Goal: Transaction & Acquisition: Book appointment/travel/reservation

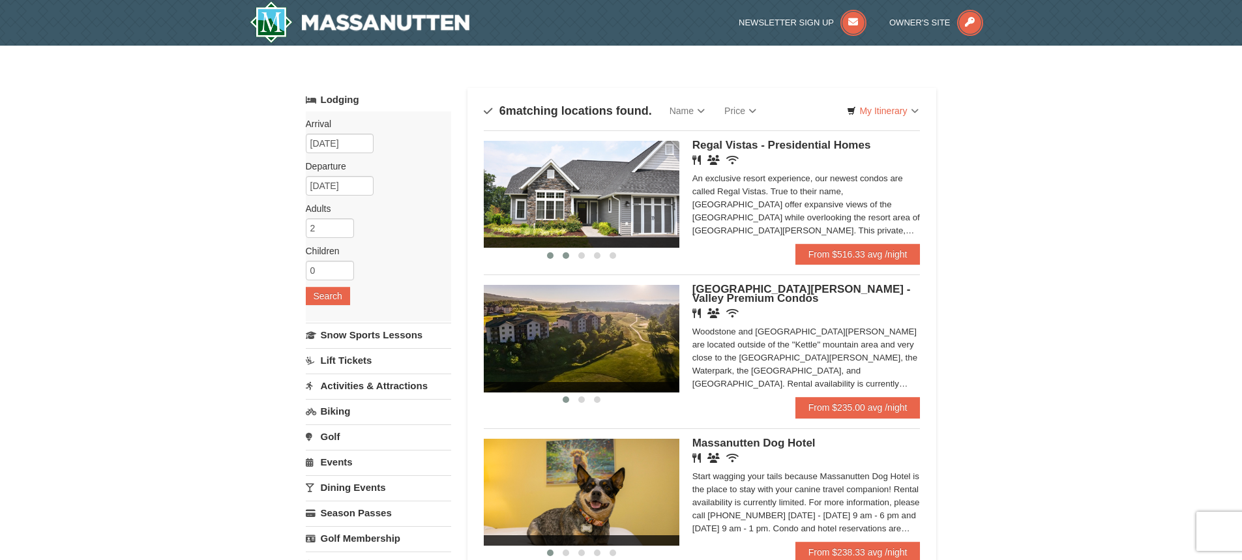
click at [565, 257] on span at bounding box center [566, 255] width 7 height 7
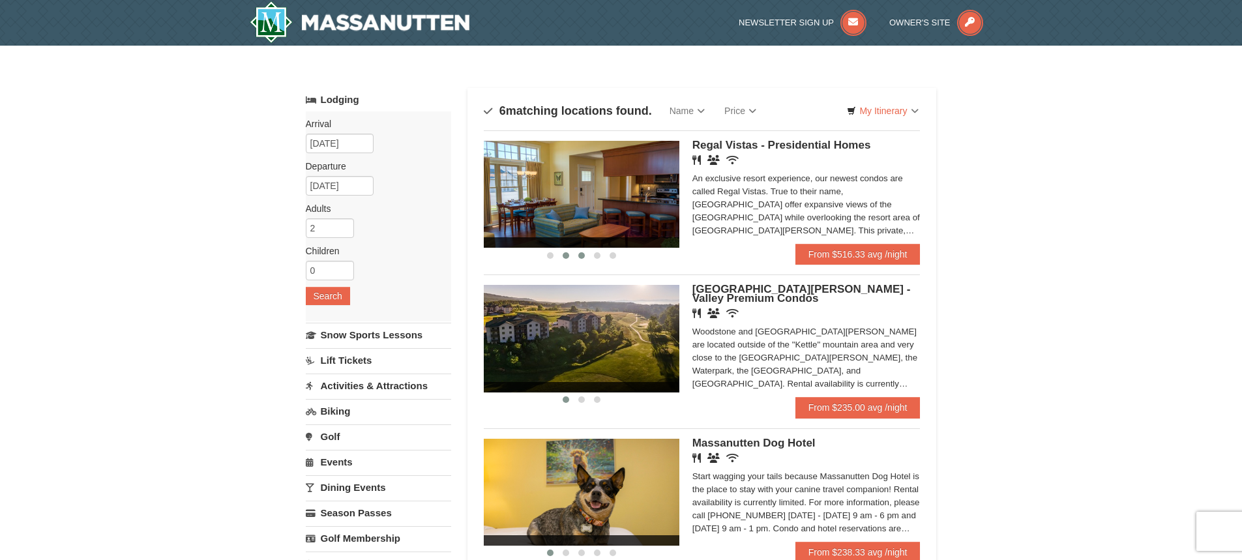
click at [578, 255] on span at bounding box center [581, 255] width 7 height 7
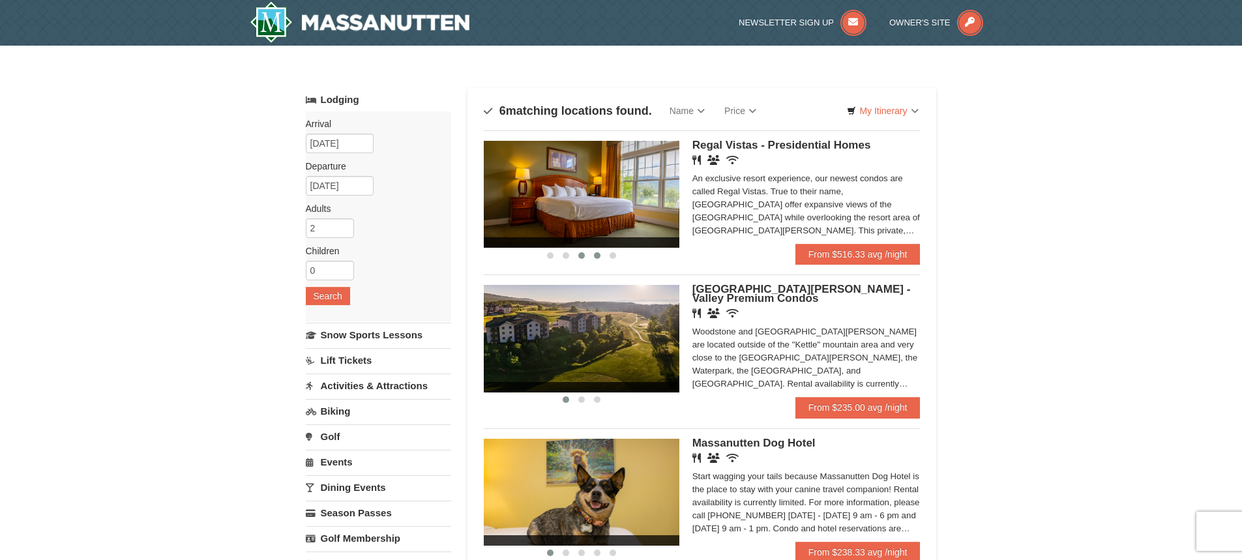
click at [602, 259] on button at bounding box center [597, 255] width 16 height 13
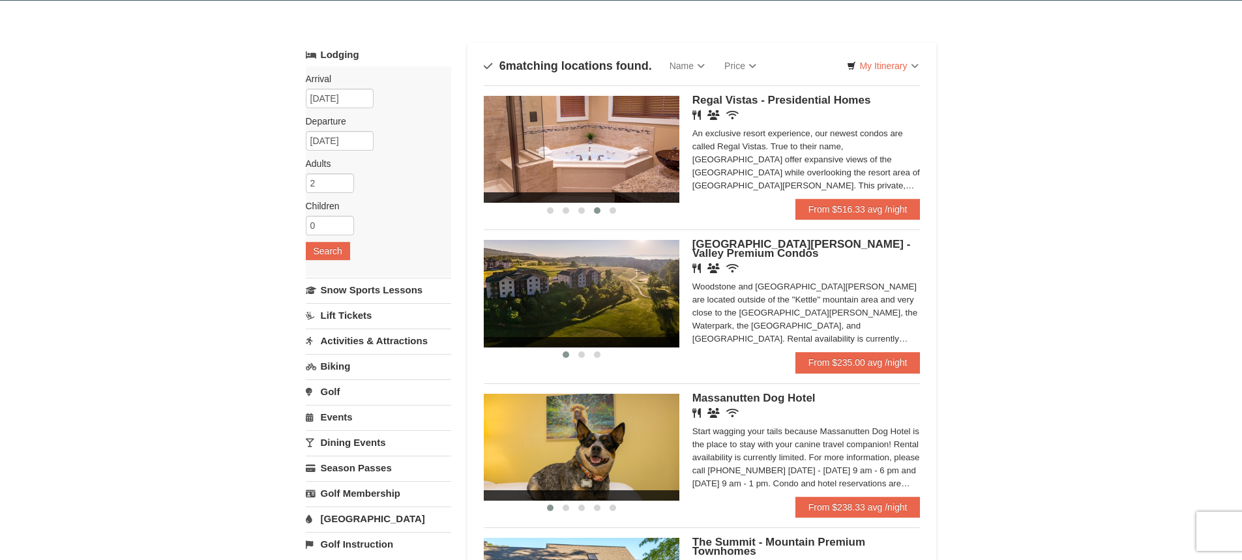
scroll to position [130, 0]
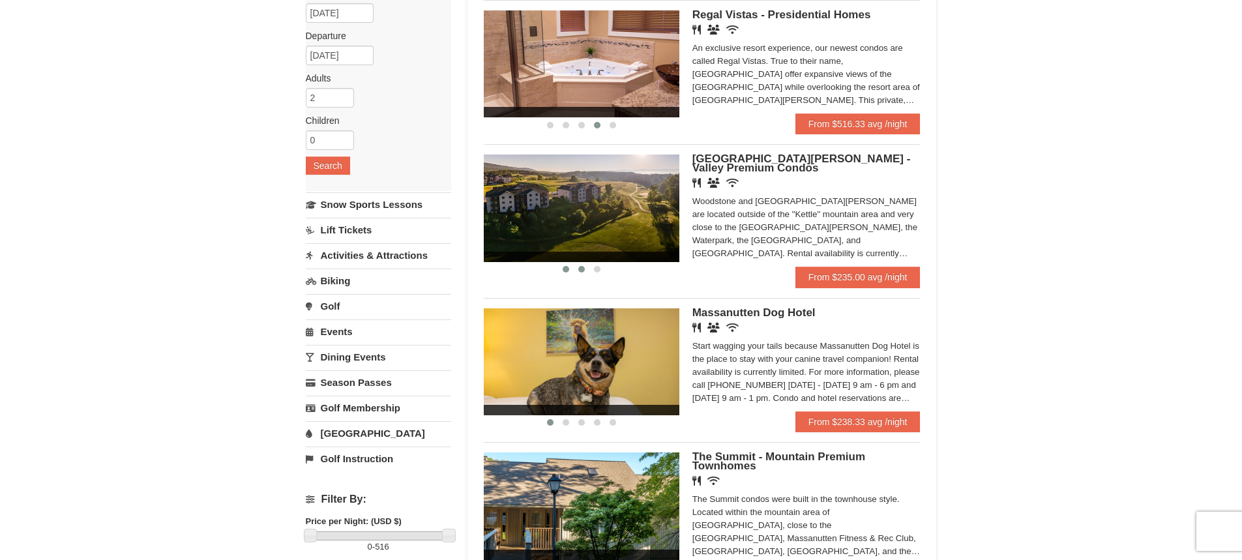
click at [575, 273] on button at bounding box center [582, 269] width 16 height 13
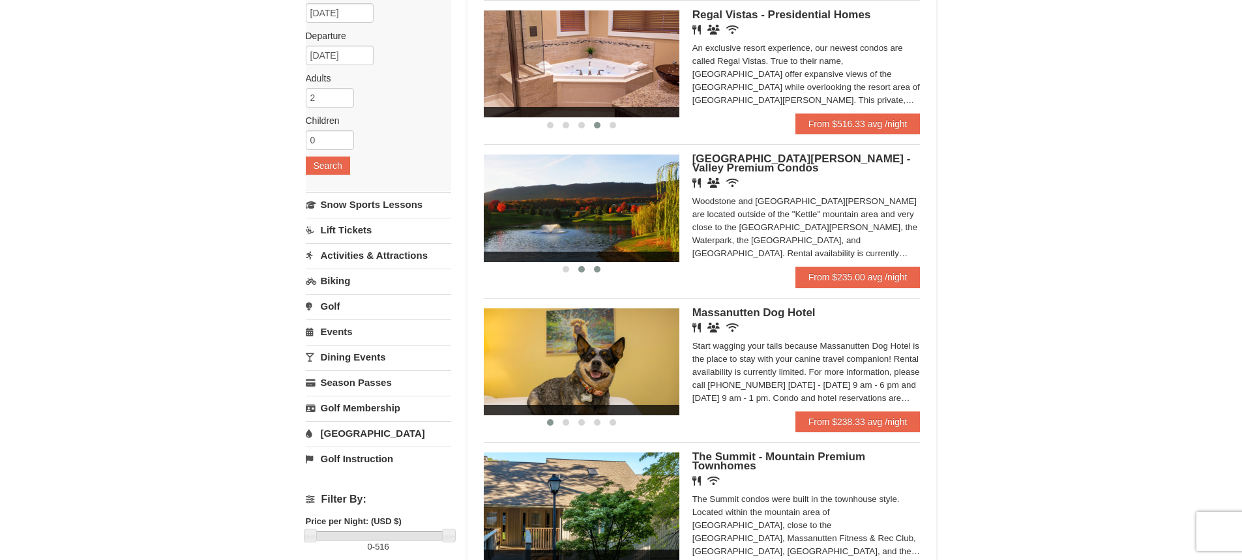
click at [597, 268] on span at bounding box center [597, 269] width 7 height 7
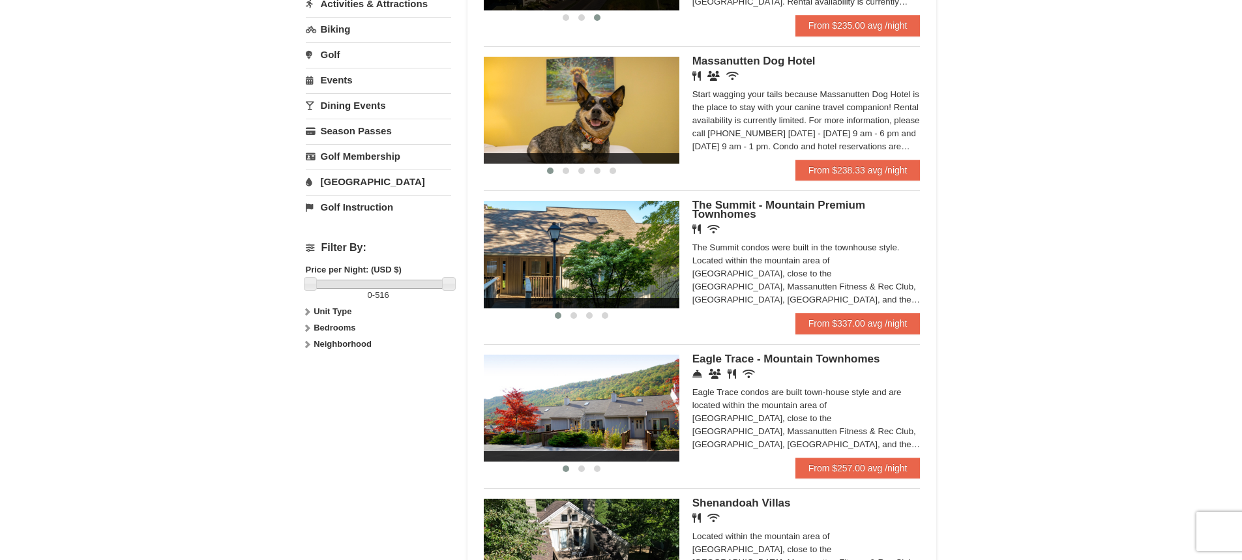
scroll to position [391, 0]
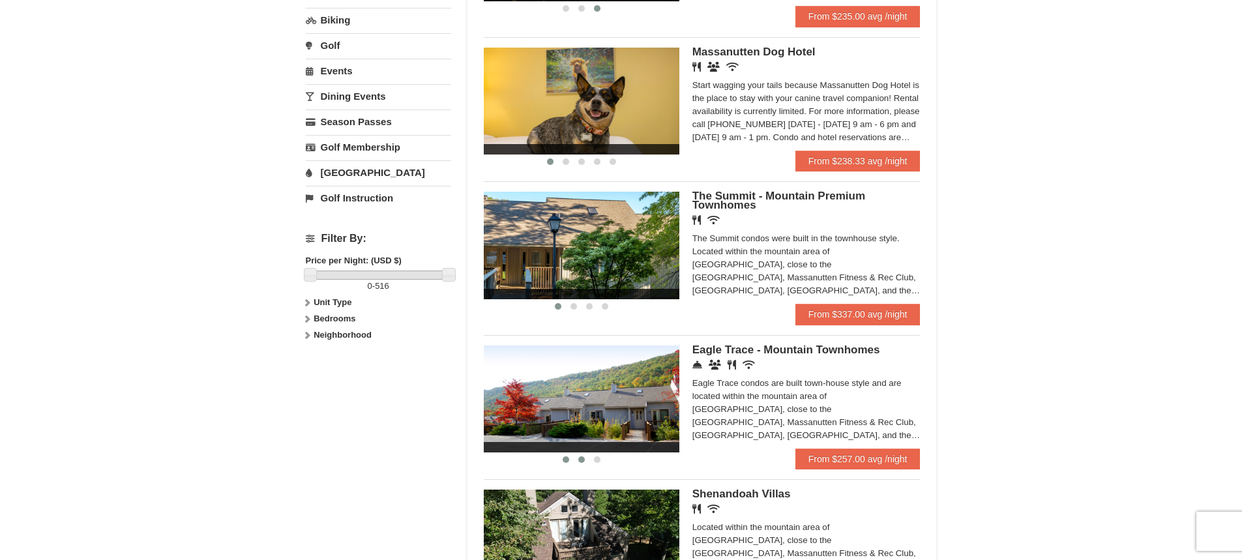
click at [582, 461] on span at bounding box center [581, 459] width 7 height 7
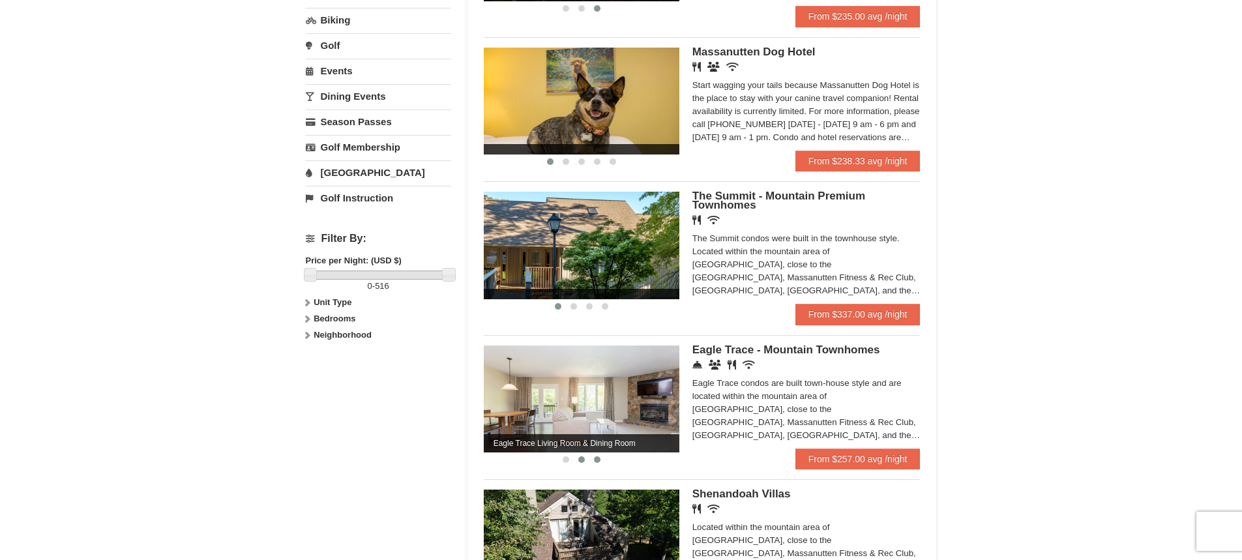
click at [603, 457] on button at bounding box center [597, 459] width 16 height 13
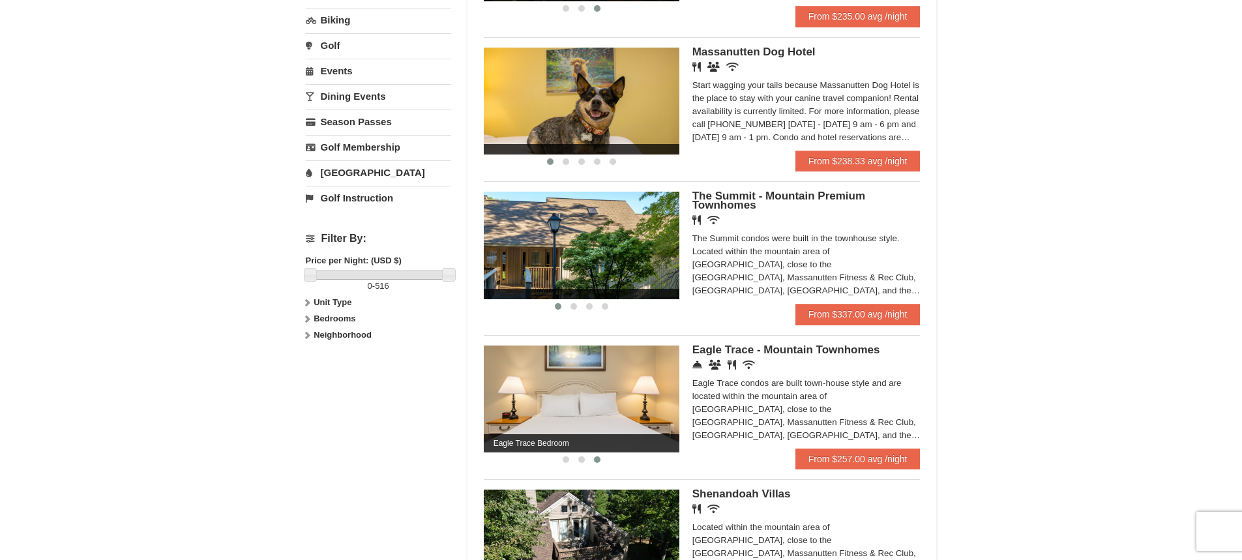
click at [603, 457] on button at bounding box center [597, 459] width 16 height 13
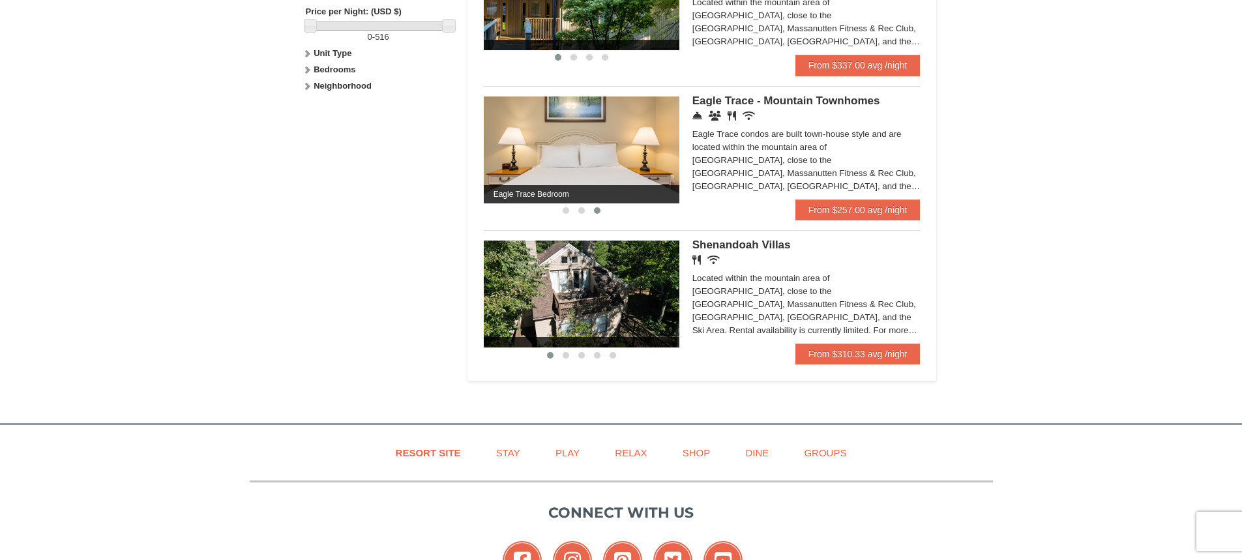
scroll to position [652, 0]
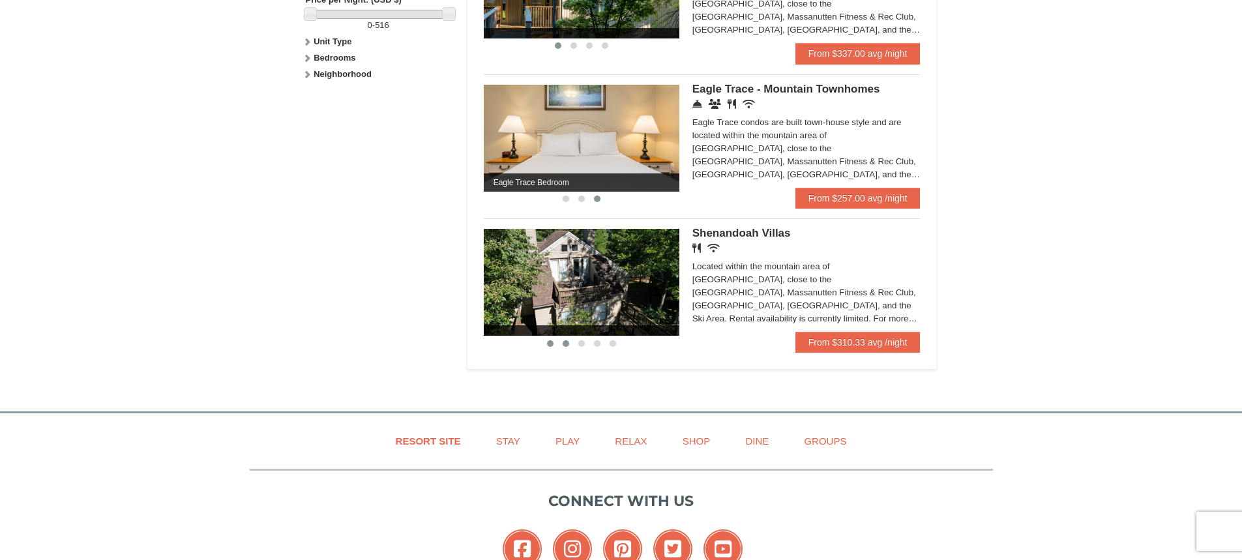
click at [567, 342] on span at bounding box center [566, 343] width 7 height 7
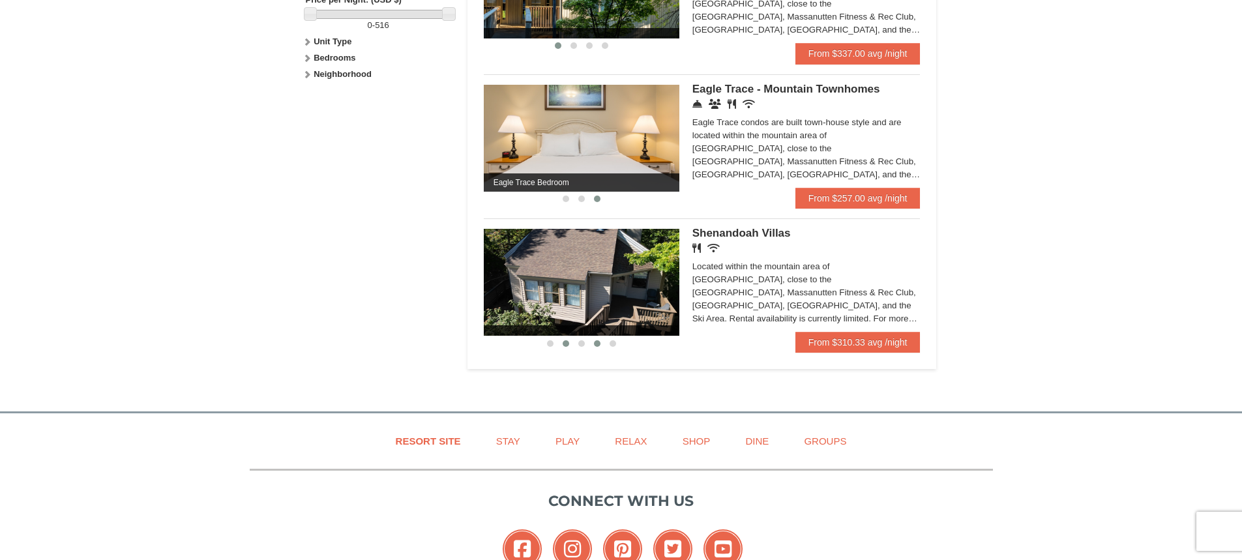
click at [589, 338] on button at bounding box center [597, 343] width 16 height 13
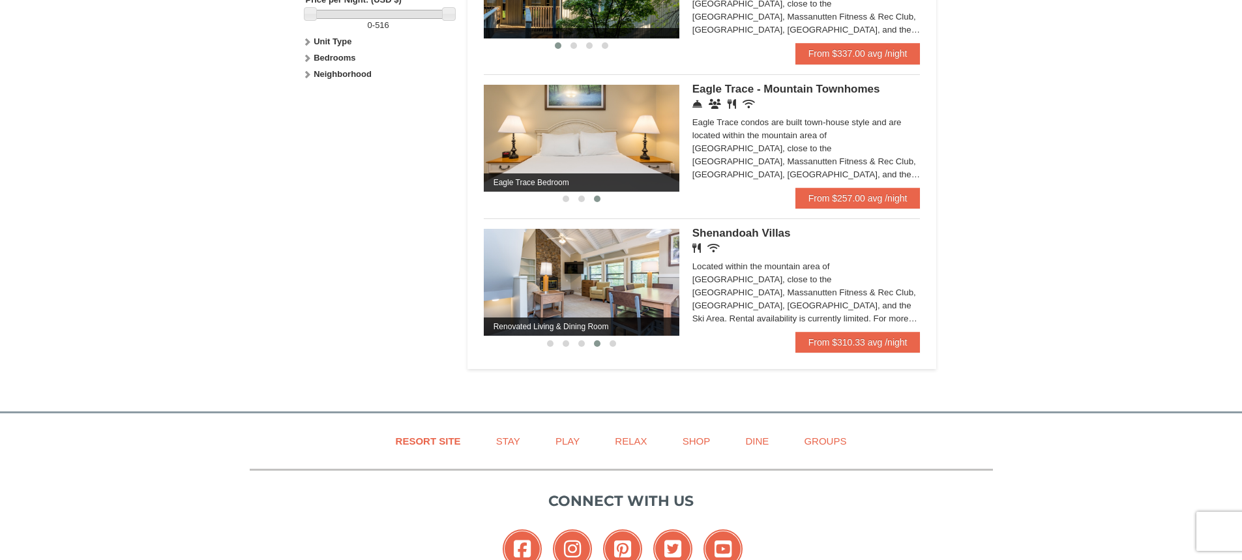
click at [628, 345] on div at bounding box center [582, 343] width 196 height 14
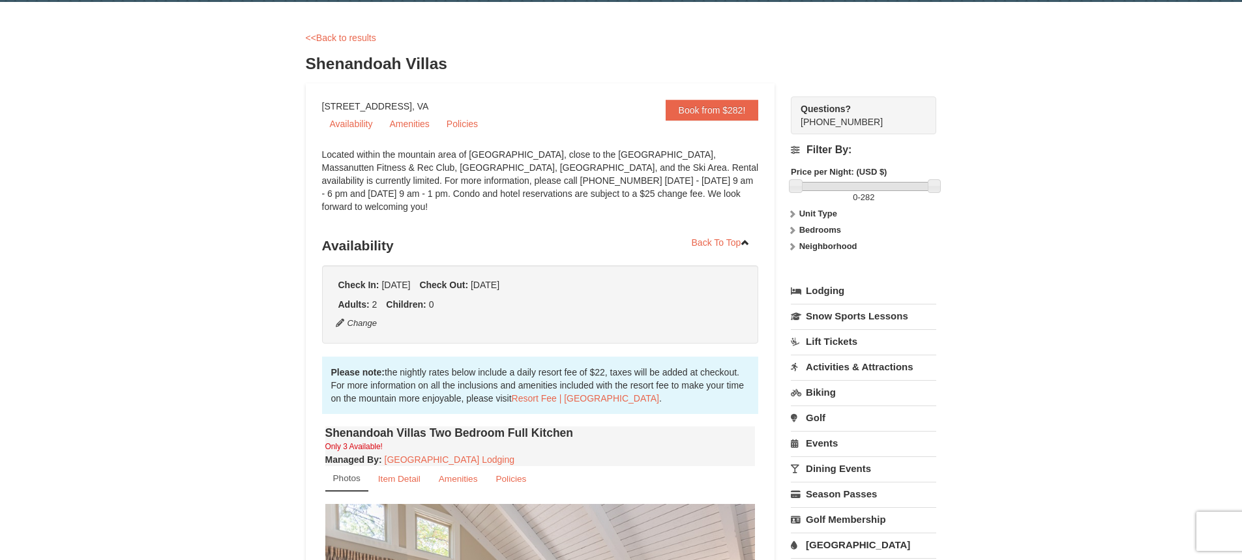
scroll to position [261, 0]
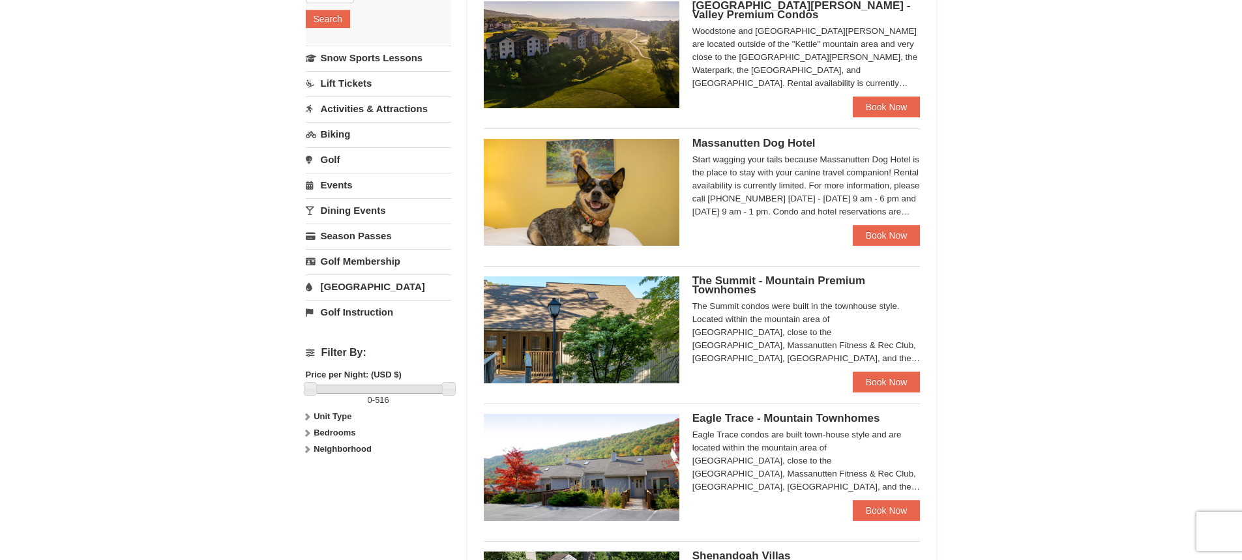
scroll to position [300, 0]
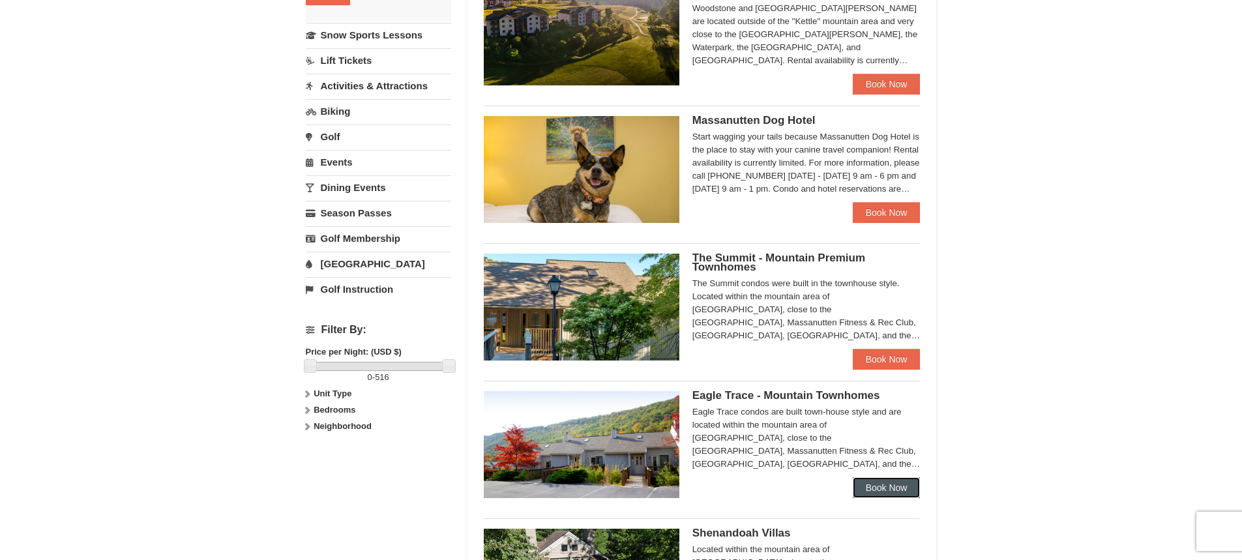
click at [909, 479] on link "Book Now" at bounding box center [887, 487] width 68 height 21
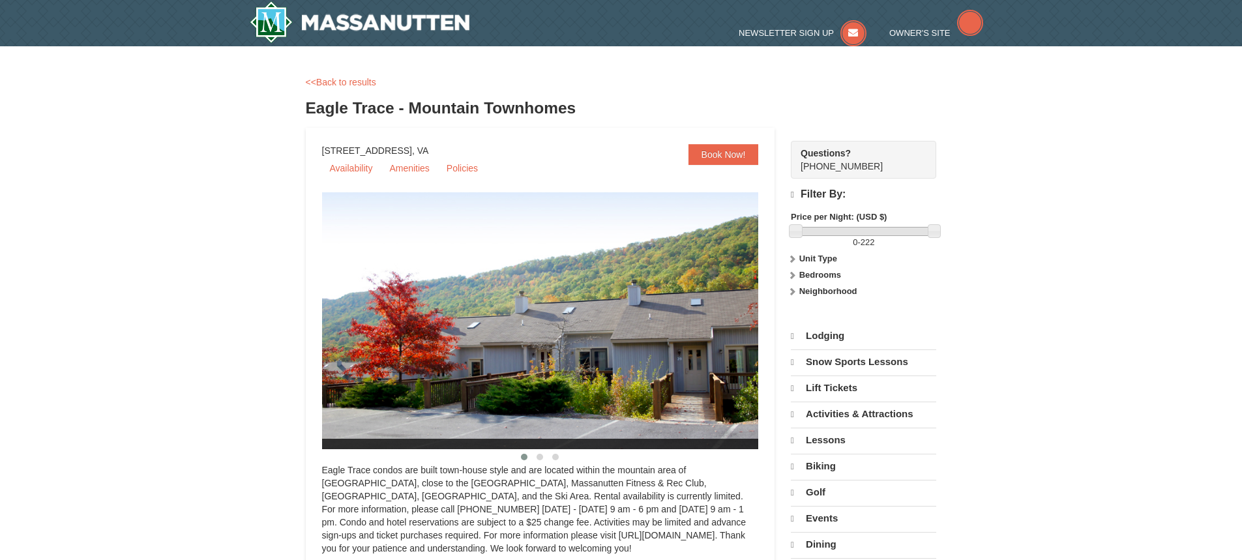
select select "10"
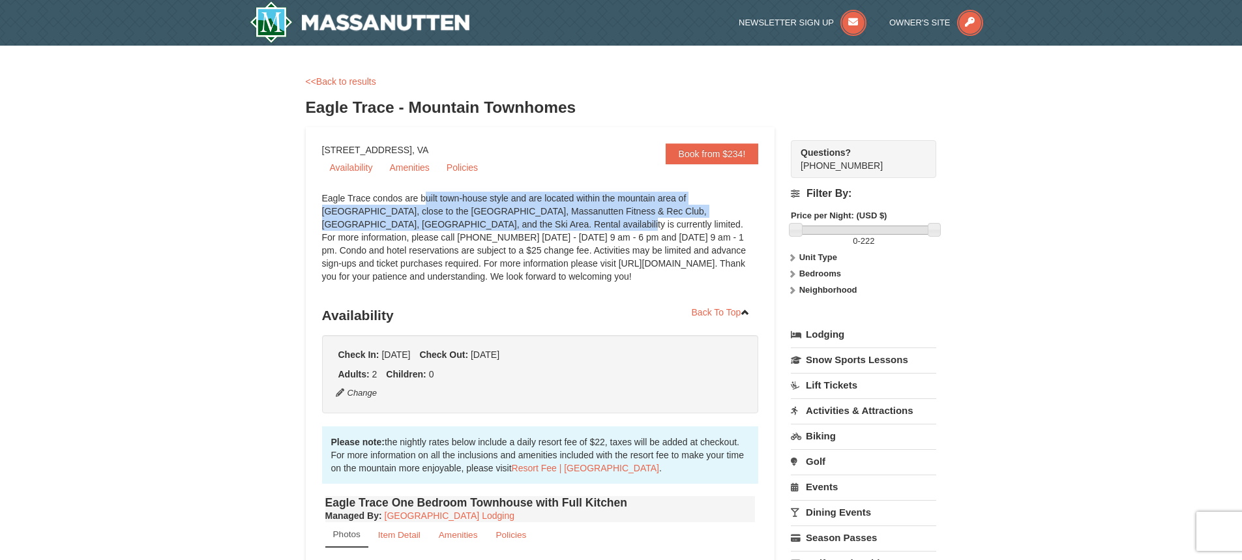
drag, startPoint x: 350, startPoint y: 198, endPoint x: 454, endPoint y: 224, distance: 106.7
click at [454, 224] on div "Eagle Trace condos are built town-house style and are located within the mounta…" at bounding box center [540, 244] width 437 height 104
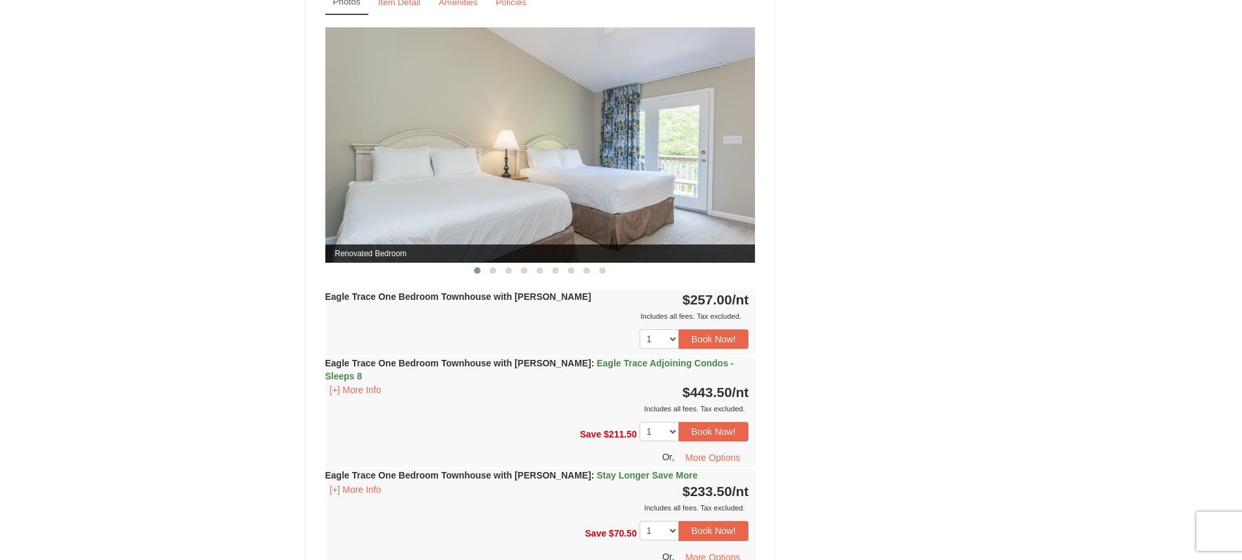
scroll to position [1174, 0]
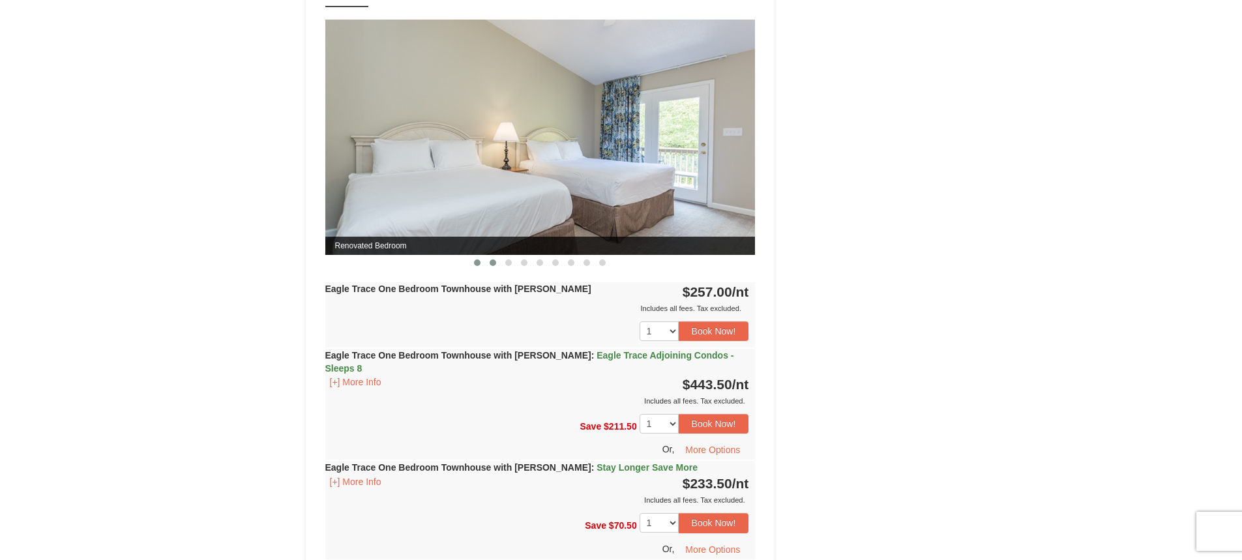
click at [490, 258] on button at bounding box center [493, 262] width 16 height 13
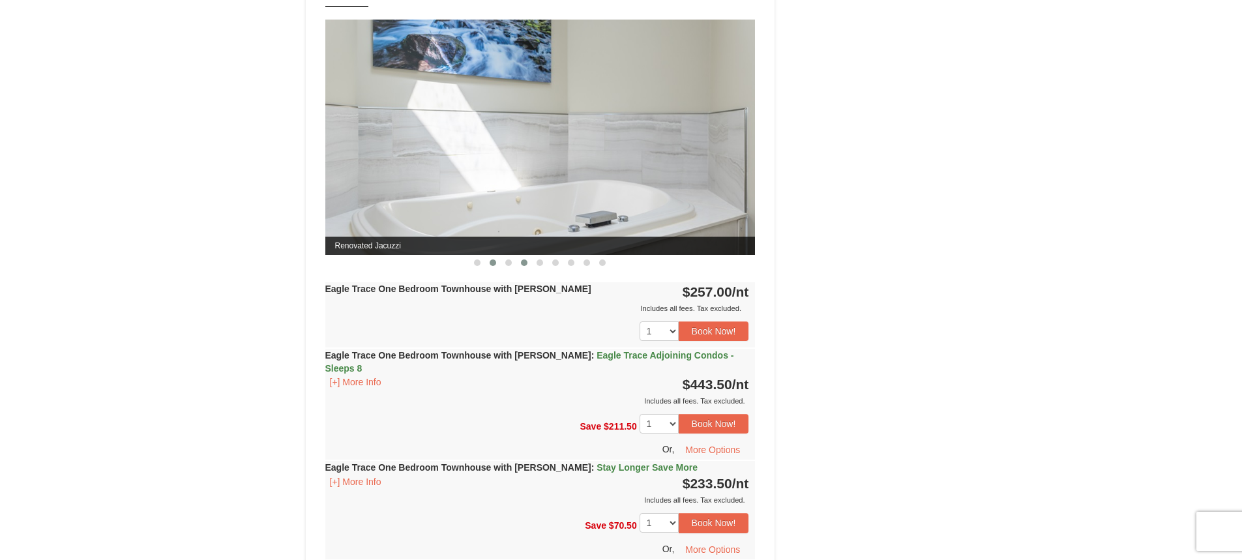
click at [518, 261] on button at bounding box center [524, 262] width 16 height 13
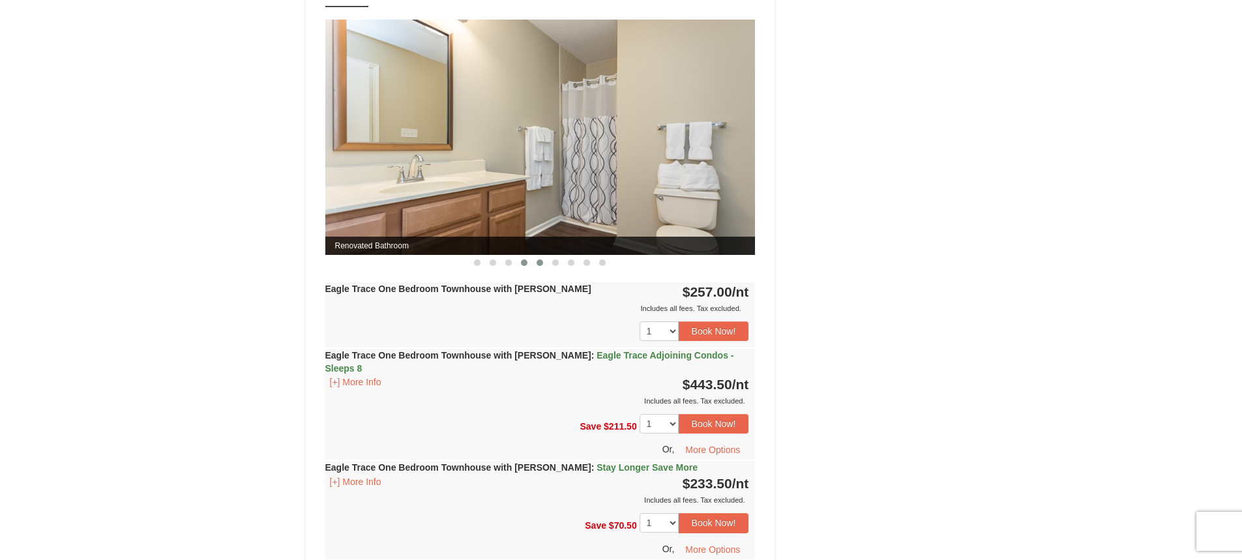
click at [537, 265] on button at bounding box center [540, 262] width 16 height 13
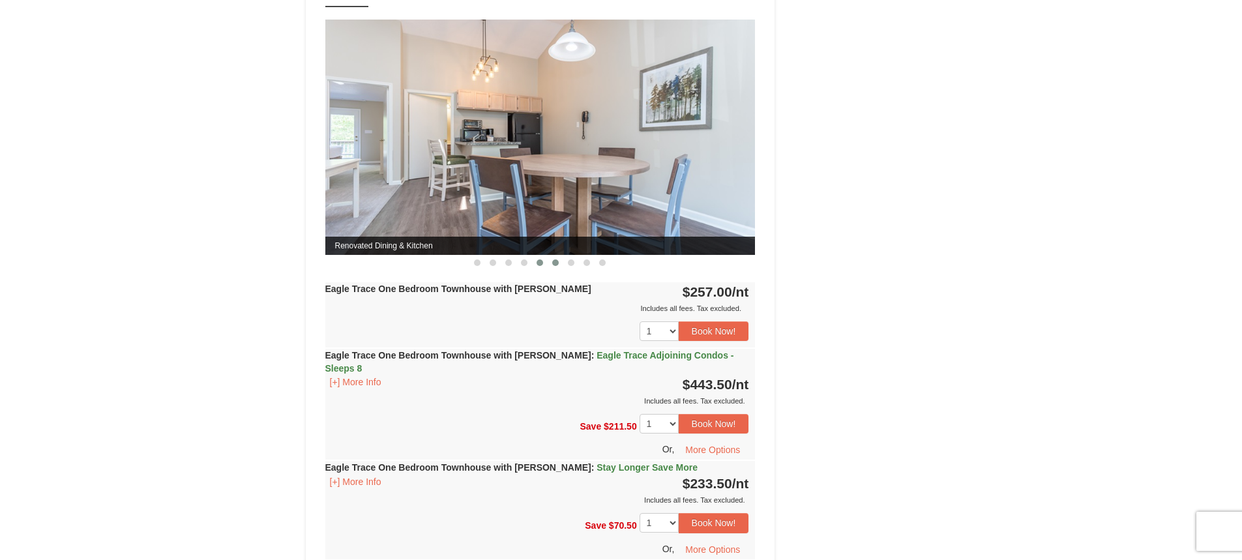
click at [557, 263] on span at bounding box center [555, 262] width 7 height 7
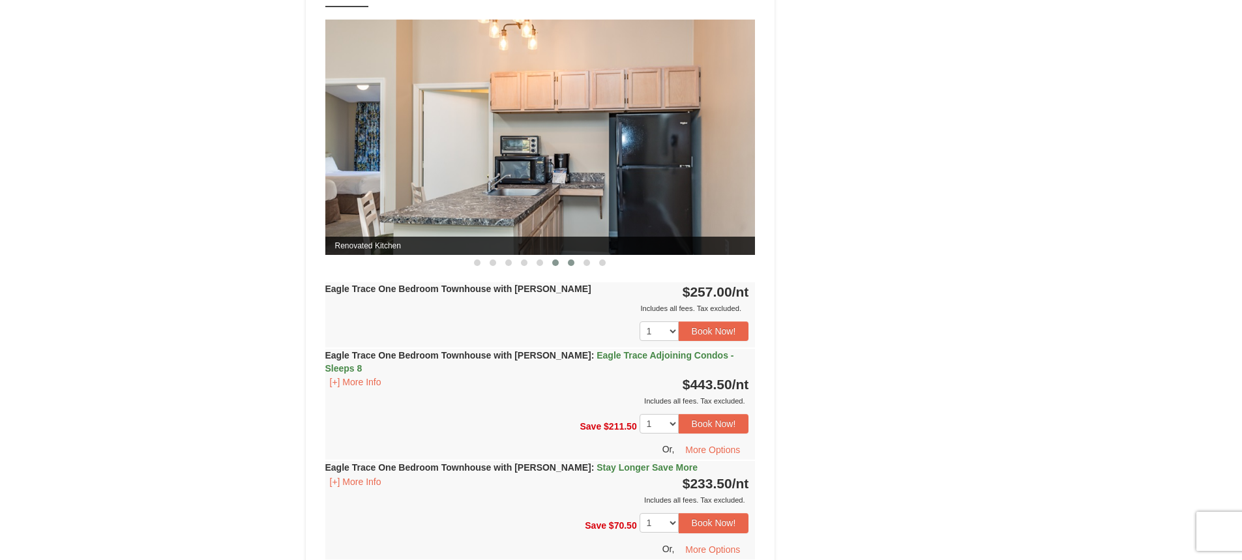
click at [572, 261] on span at bounding box center [571, 262] width 7 height 7
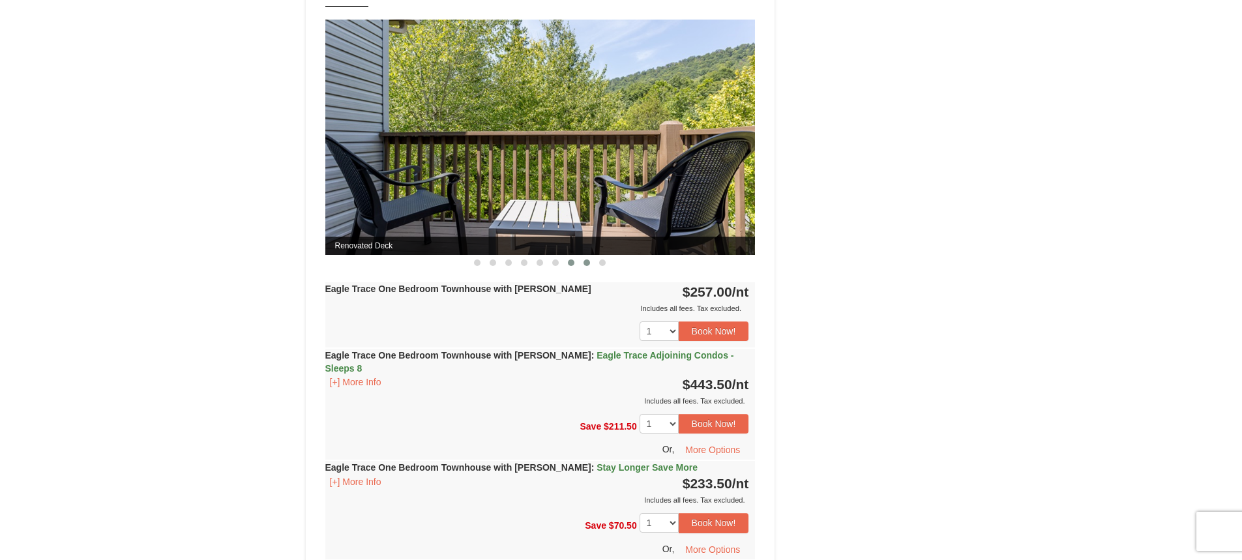
click at [589, 264] on span at bounding box center [587, 262] width 7 height 7
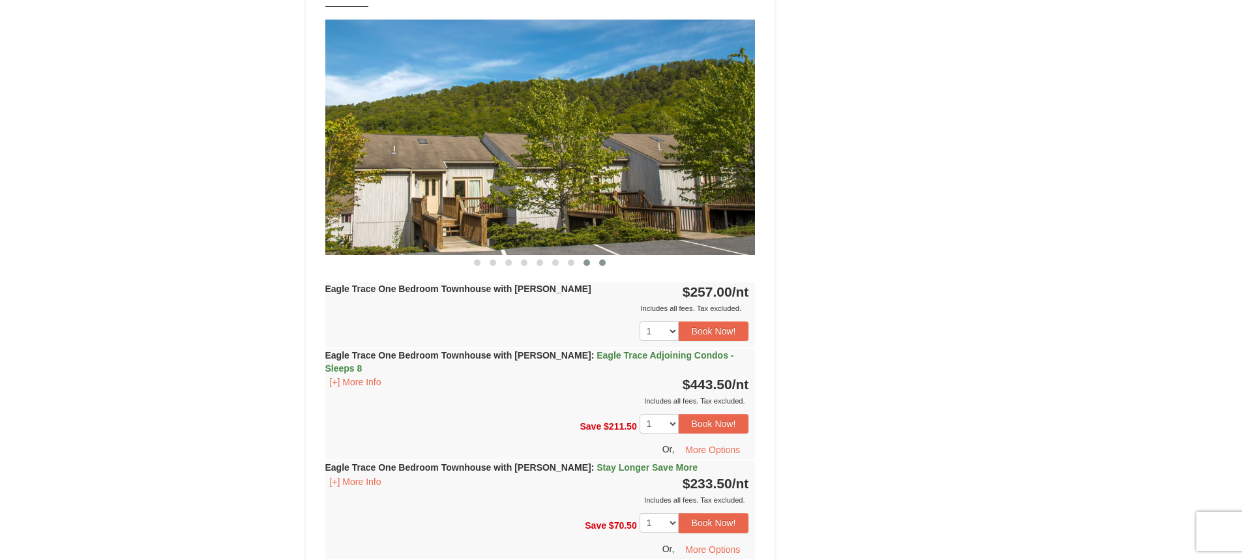
click at [595, 263] on button at bounding box center [603, 262] width 16 height 13
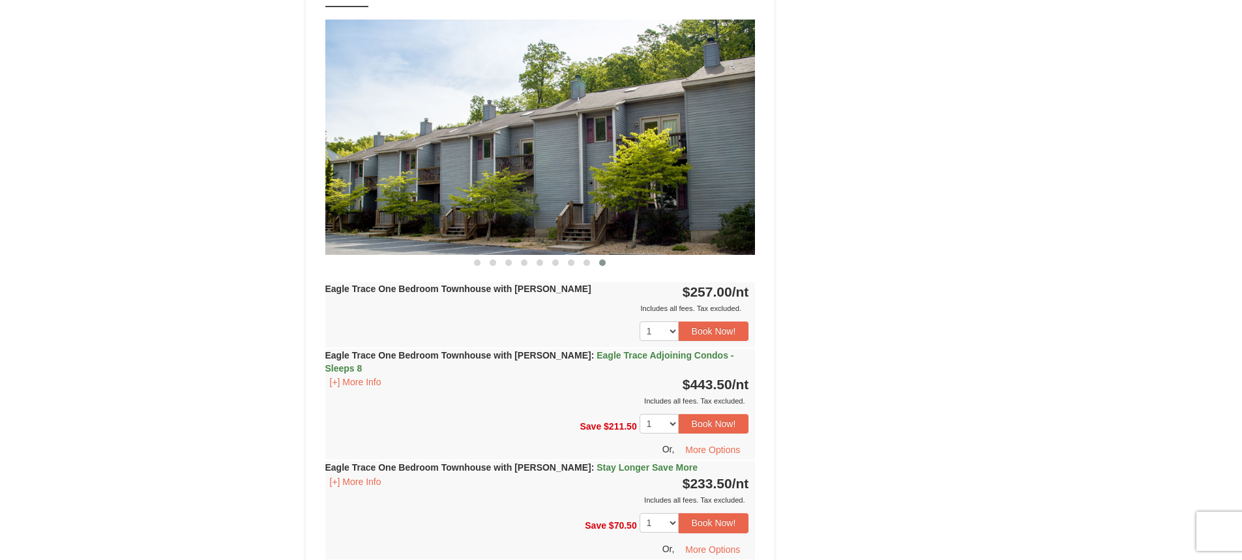
click at [595, 263] on button at bounding box center [603, 262] width 16 height 13
click at [468, 262] on div at bounding box center [540, 262] width 430 height 14
click at [488, 258] on button at bounding box center [493, 262] width 16 height 13
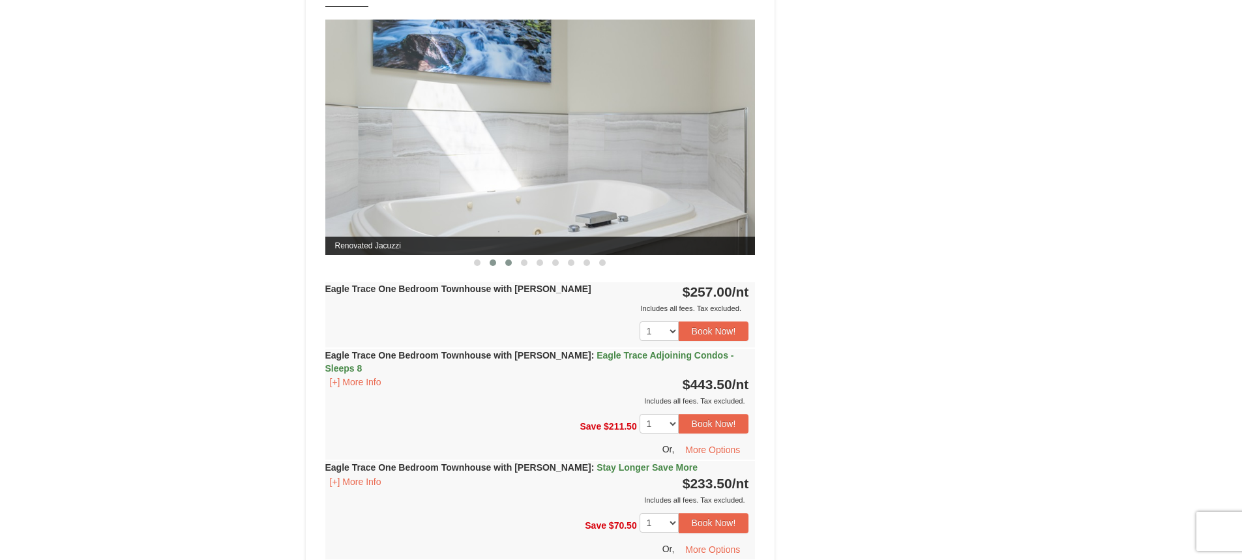
click at [501, 257] on button at bounding box center [509, 262] width 16 height 13
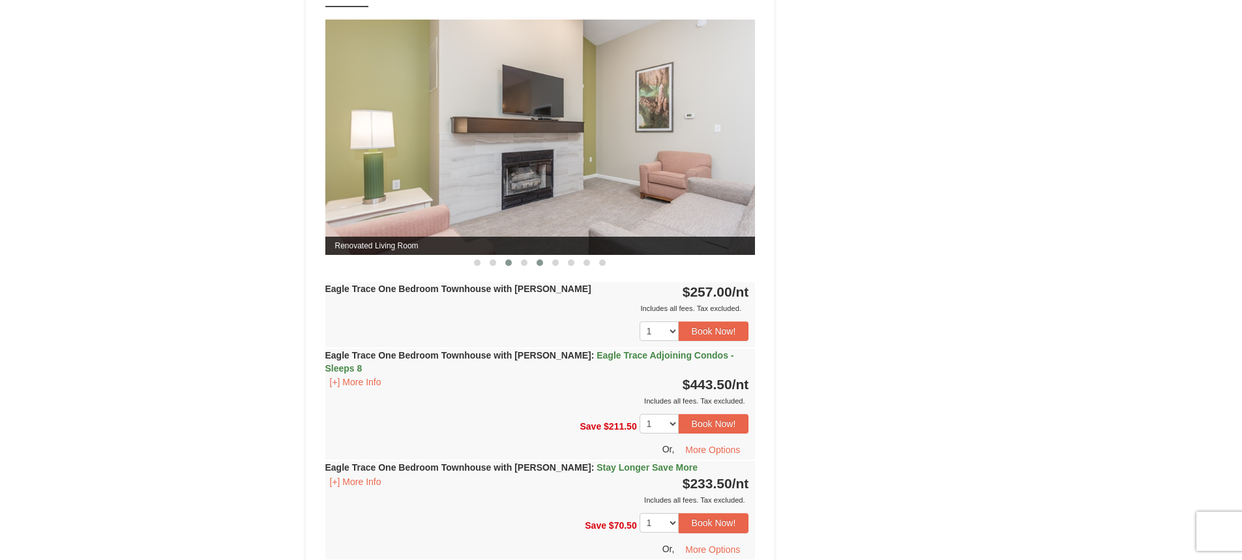
click at [535, 261] on button at bounding box center [540, 262] width 16 height 13
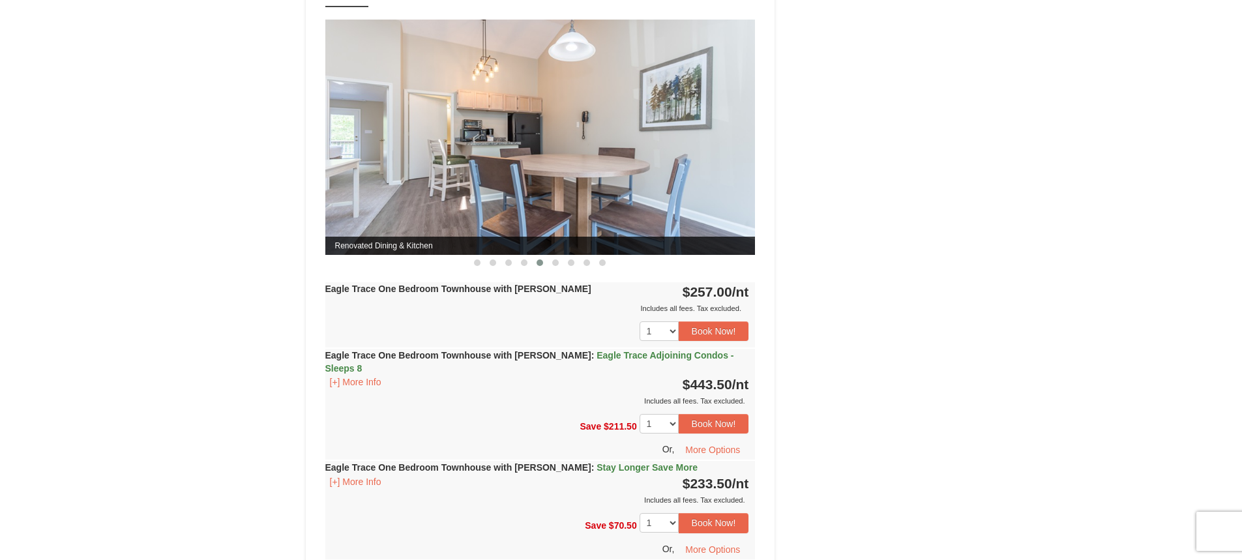
click at [534, 171] on img at bounding box center [540, 137] width 430 height 235
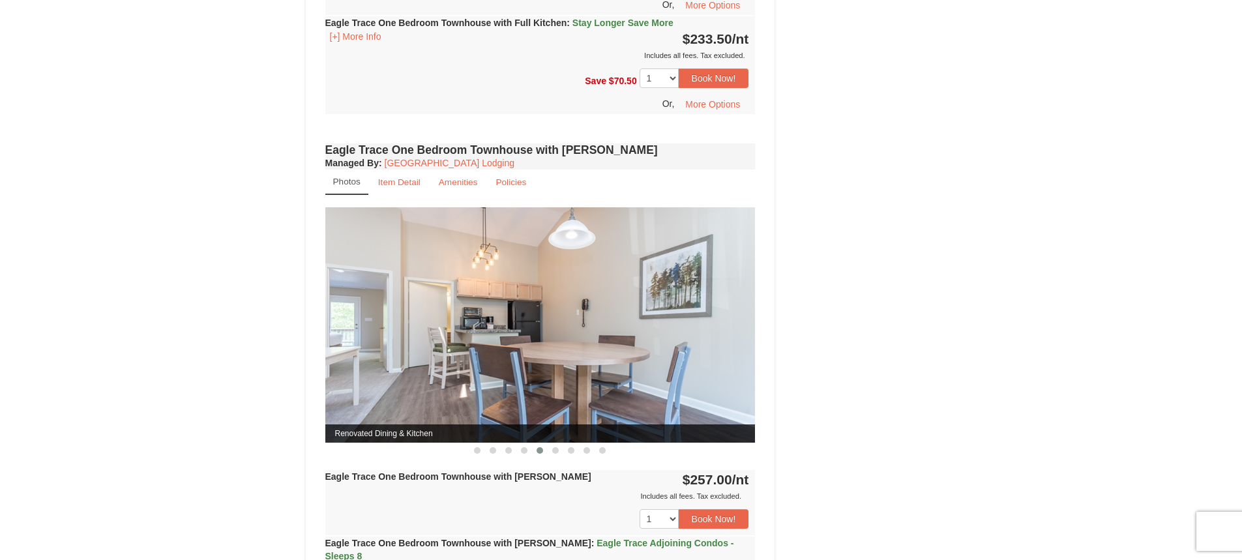
scroll to position [978, 0]
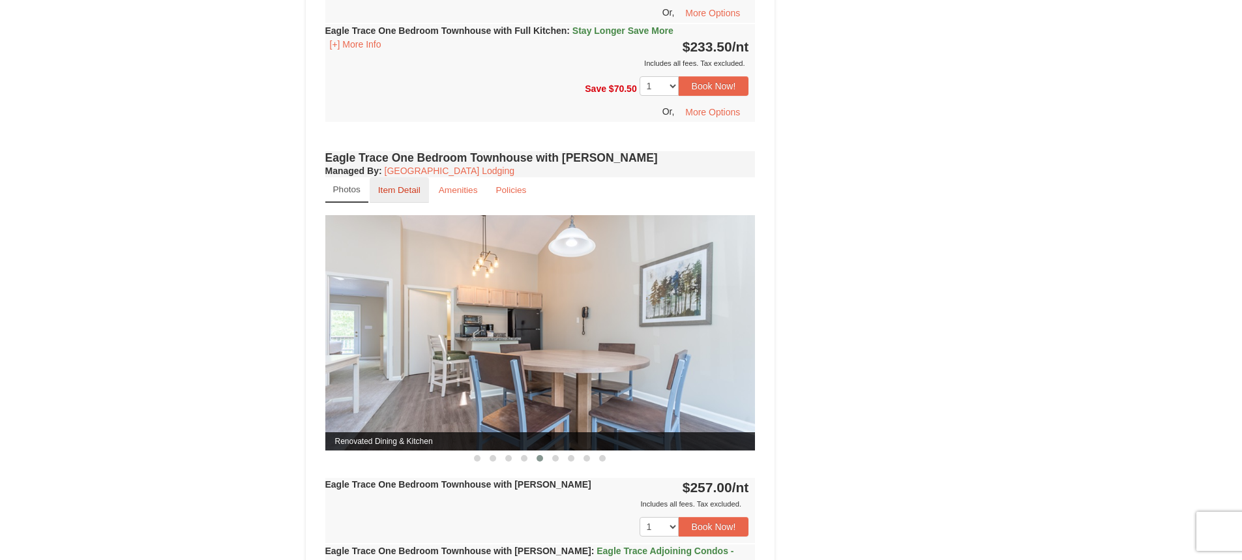
click at [403, 183] on link "Item Detail" at bounding box center [399, 189] width 59 height 25
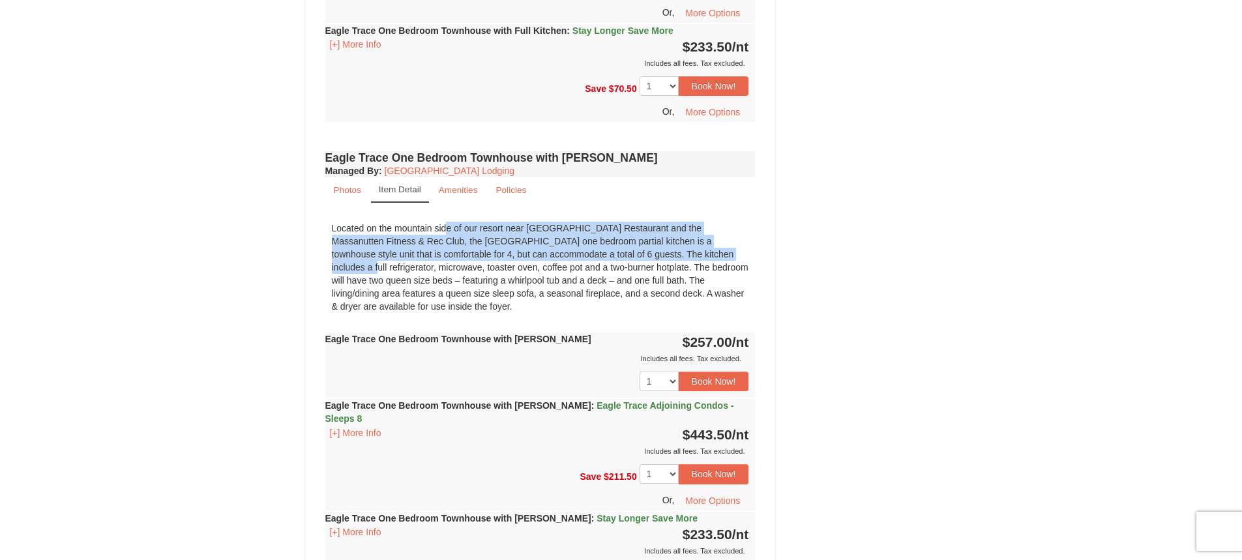
drag, startPoint x: 370, startPoint y: 232, endPoint x: 636, endPoint y: 261, distance: 267.5
click at [636, 261] on div "Located on the mountain side of our resort near [GEOGRAPHIC_DATA] Restaurant an…" at bounding box center [540, 267] width 430 height 104
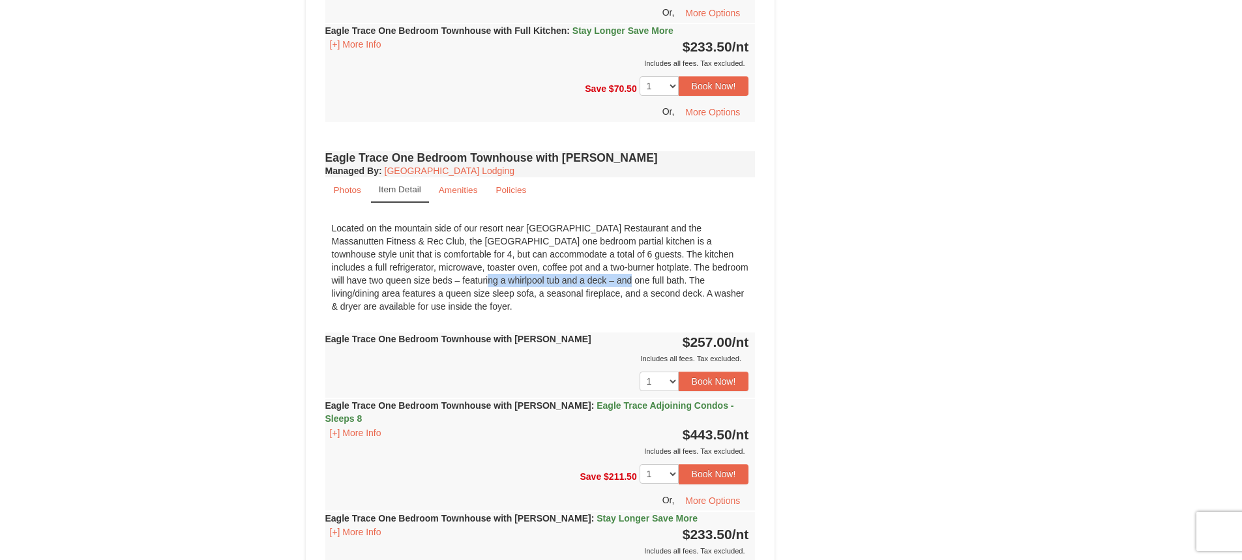
drag, startPoint x: 356, startPoint y: 285, endPoint x: 491, endPoint y: 286, distance: 135.0
click at [491, 286] on div "Located on the mountain side of our resort near [GEOGRAPHIC_DATA] Restaurant an…" at bounding box center [540, 267] width 430 height 104
click at [587, 274] on div "Located on the mountain side of our resort near [GEOGRAPHIC_DATA] Restaurant an…" at bounding box center [540, 267] width 430 height 104
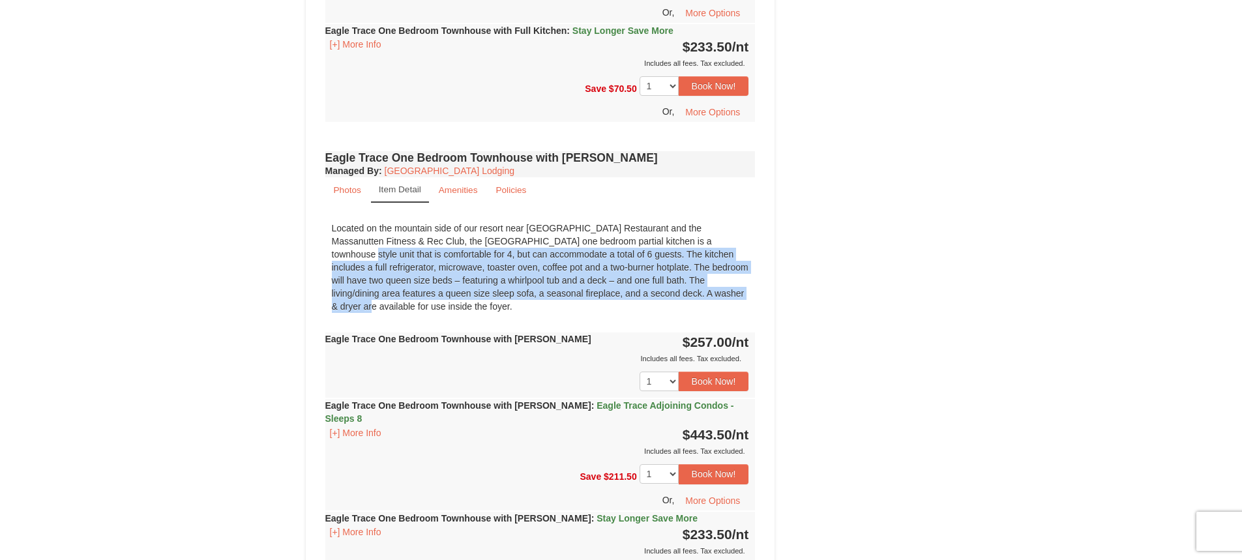
drag, startPoint x: 617, startPoint y: 237, endPoint x: 610, endPoint y: 288, distance: 52.0
click at [610, 288] on div "Located on the mountain side of our resort near [GEOGRAPHIC_DATA] Restaurant an…" at bounding box center [540, 267] width 430 height 104
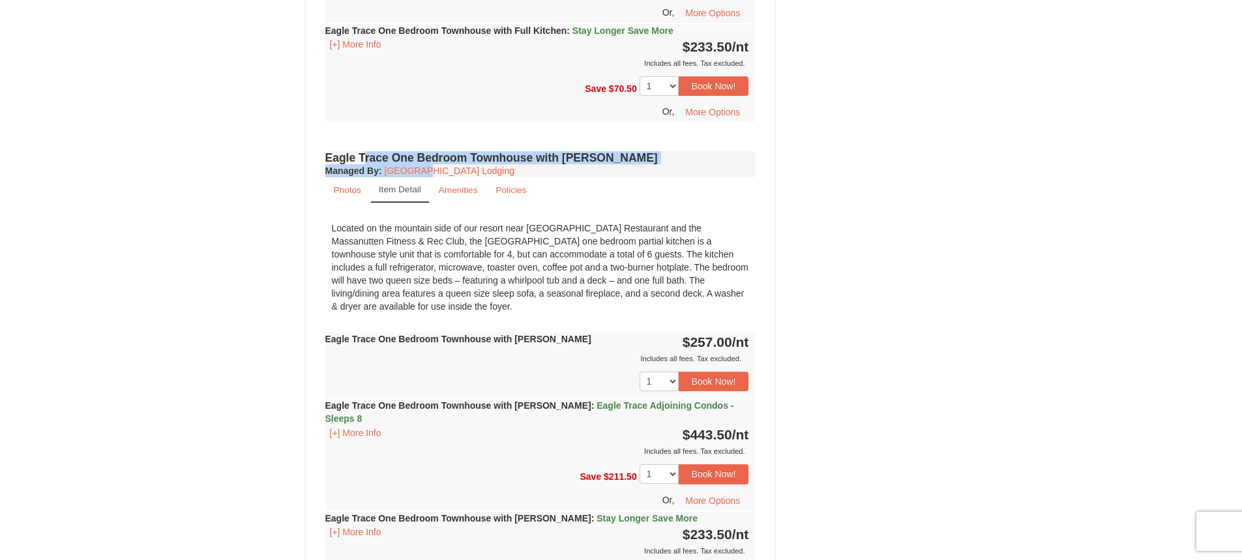
drag, startPoint x: 361, startPoint y: 155, endPoint x: 423, endPoint y: 164, distance: 63.3
click at [423, 164] on div "Eagle Trace One Bedroom Townhouse with Jacuzzi Managed By : Massanutten Resort …" at bounding box center [540, 164] width 430 height 26
click at [469, 183] on link "Amenities" at bounding box center [458, 189] width 56 height 25
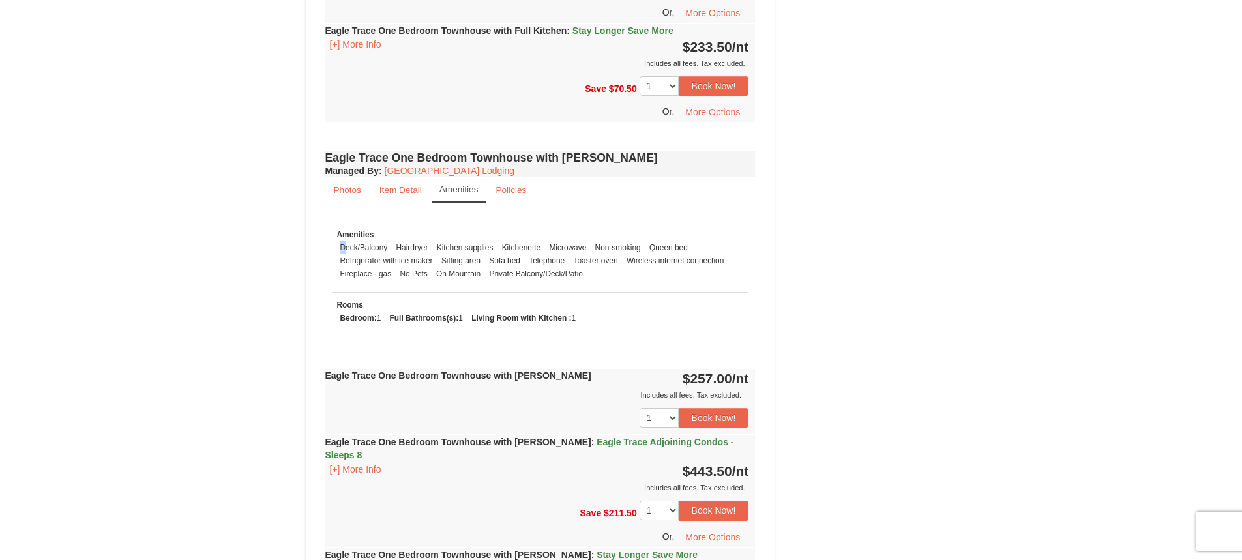
drag, startPoint x: 346, startPoint y: 248, endPoint x: 631, endPoint y: 227, distance: 285.7
click at [631, 227] on td "Amenities Deck/Balcony Hairdryer Kitchen supplies Kitchenette Microwave Non-smo…" at bounding box center [540, 257] width 417 height 70
click at [505, 186] on small "Policies" at bounding box center [510, 190] width 31 height 10
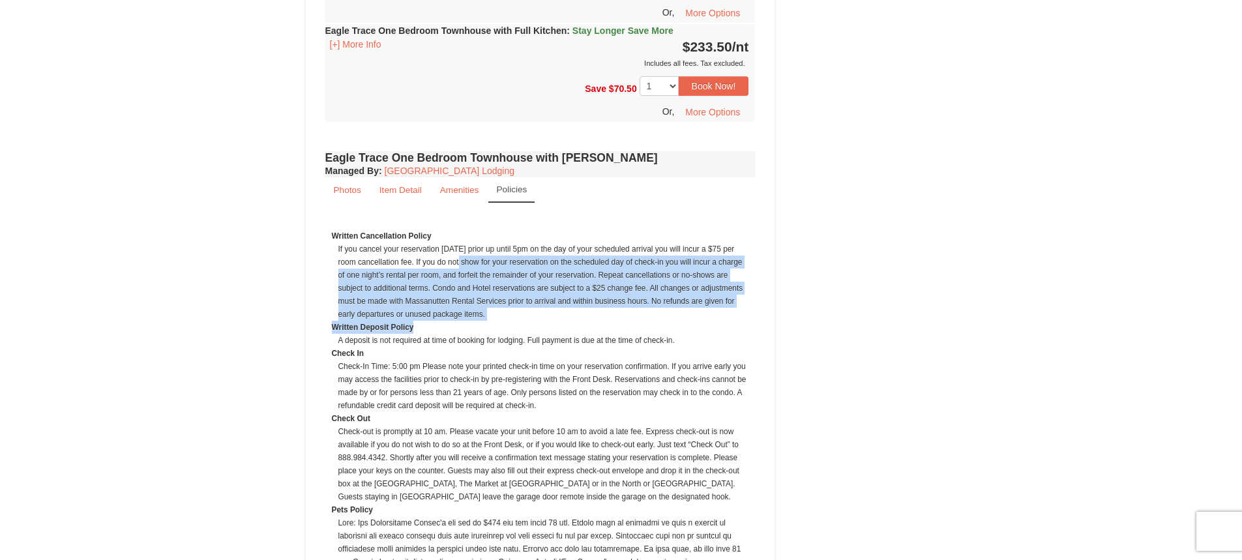
drag, startPoint x: 449, startPoint y: 260, endPoint x: 477, endPoint y: 331, distance: 76.4
click at [477, 331] on dl "Written Cancellation Policy If you cancel your reservation within 7 days prior …" at bounding box center [540, 529] width 417 height 600
click at [477, 331] on dt "Written Deposit Policy" at bounding box center [540, 327] width 417 height 13
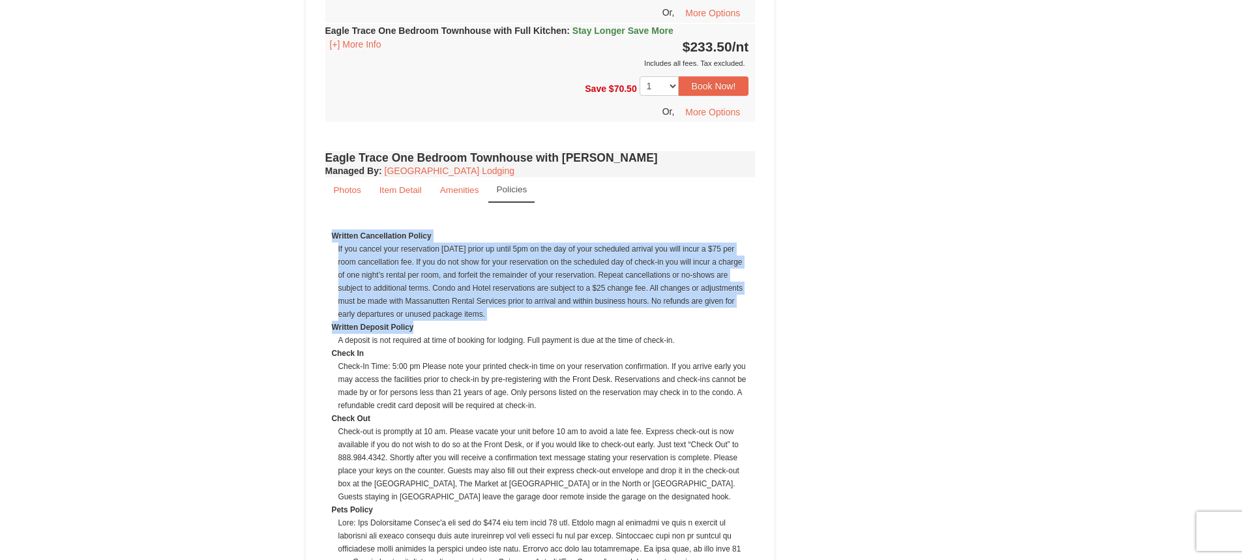
drag, startPoint x: 329, startPoint y: 242, endPoint x: 469, endPoint y: 321, distance: 161.2
click at [469, 321] on div "Written Cancellation Policy If you cancel your reservation within 7 days prior …" at bounding box center [540, 532] width 430 height 634
click at [480, 310] on dd "If you cancel your reservation [DATE] prior up until 5pm on the day of your sch…" at bounding box center [543, 282] width 411 height 78
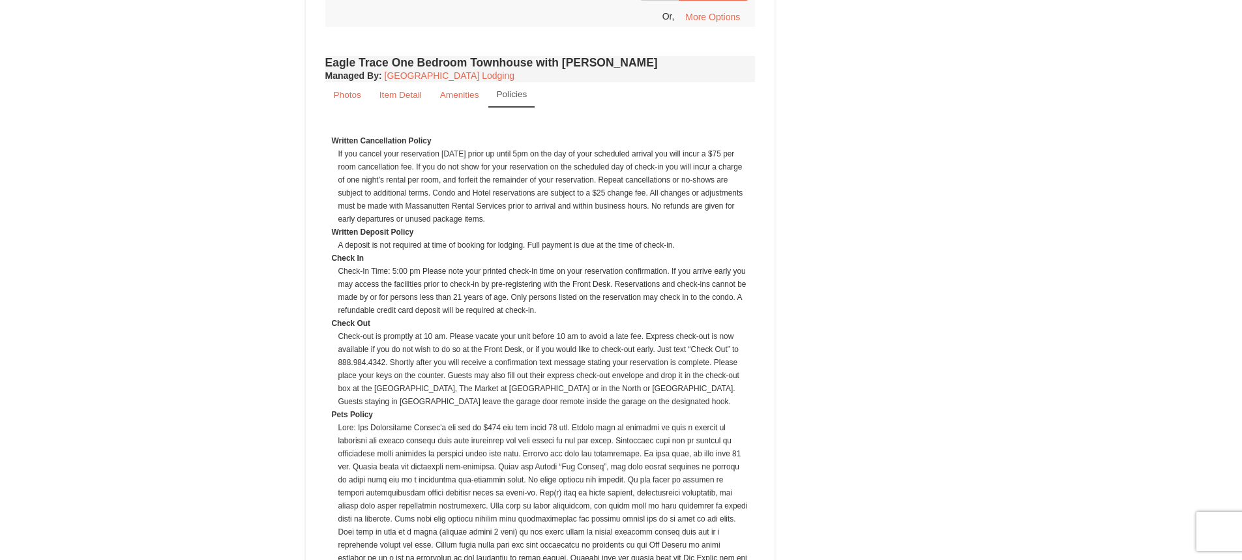
scroll to position [1043, 0]
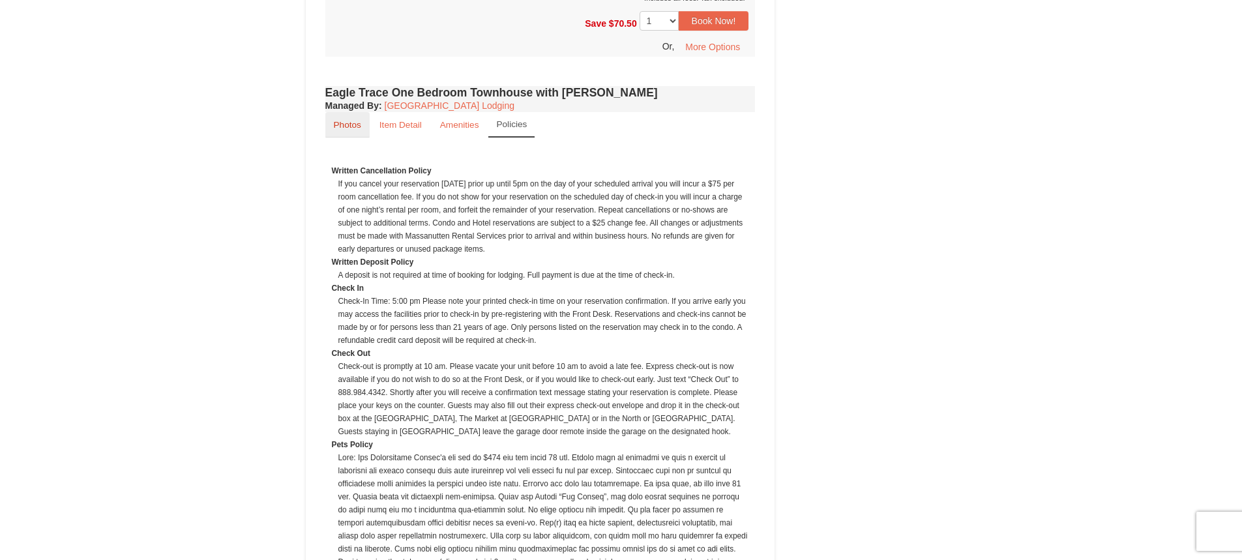
click at [339, 119] on link "Photos" at bounding box center [347, 124] width 44 height 25
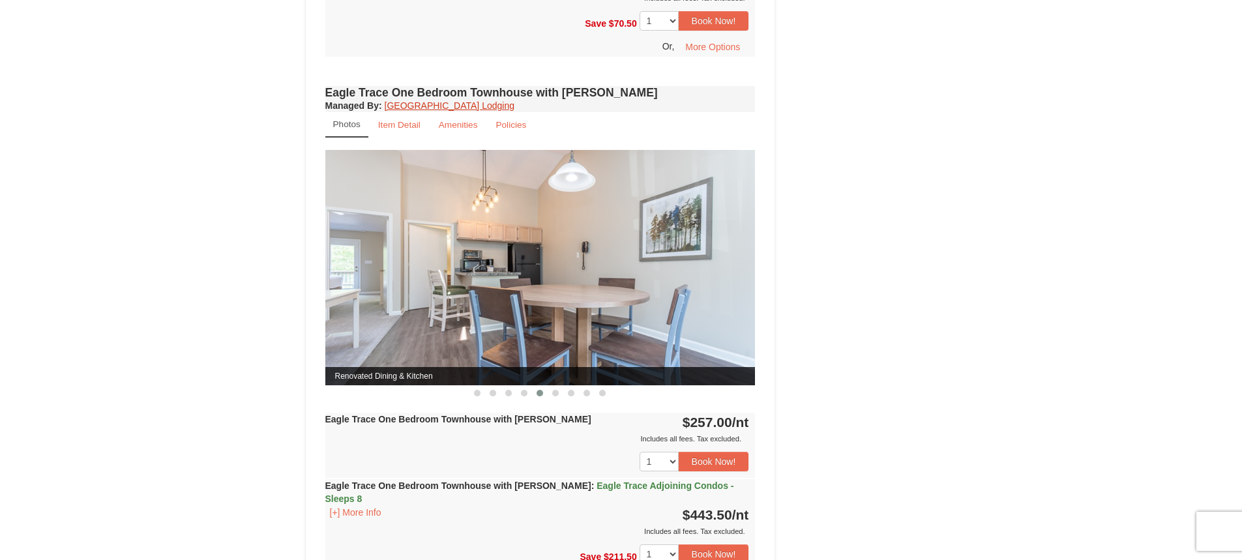
click at [443, 104] on link "[GEOGRAPHIC_DATA] Lodging" at bounding box center [450, 105] width 130 height 10
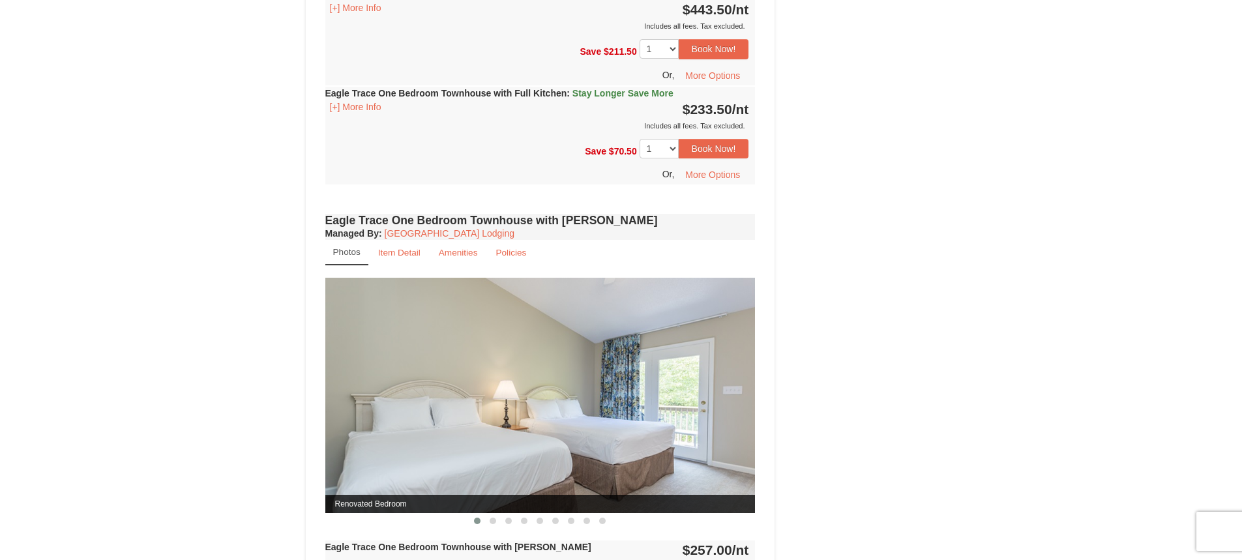
scroll to position [883, 0]
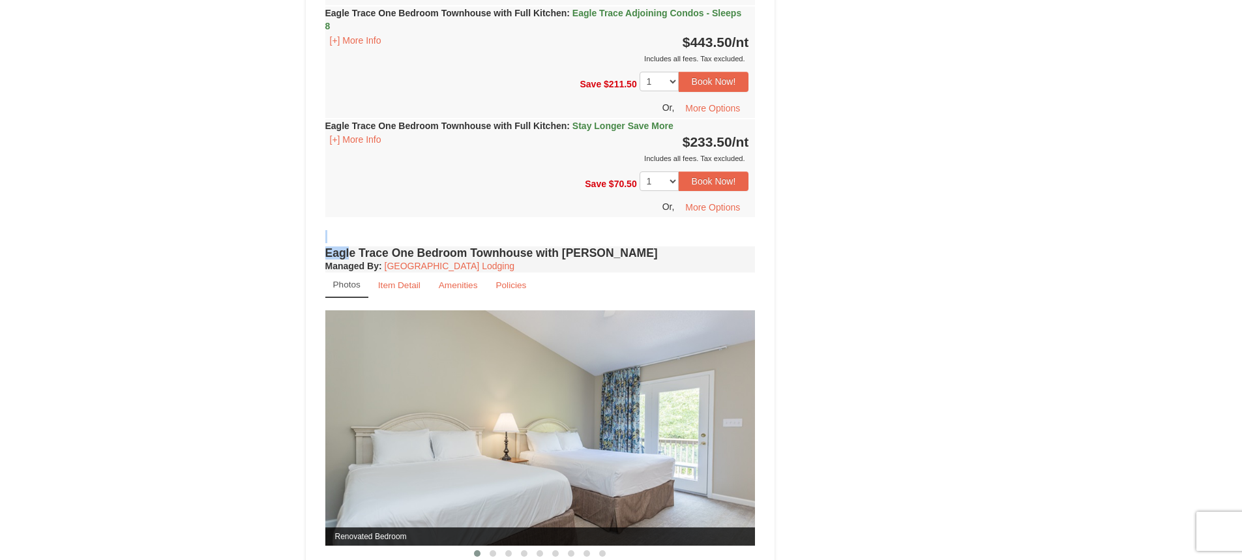
drag, startPoint x: 346, startPoint y: 254, endPoint x: 683, endPoint y: 233, distance: 337.7
click at [683, 233] on div "We are sorry! Due to the dates selected or number of guests in your party we ar…" at bounding box center [540, 242] width 437 height 1265
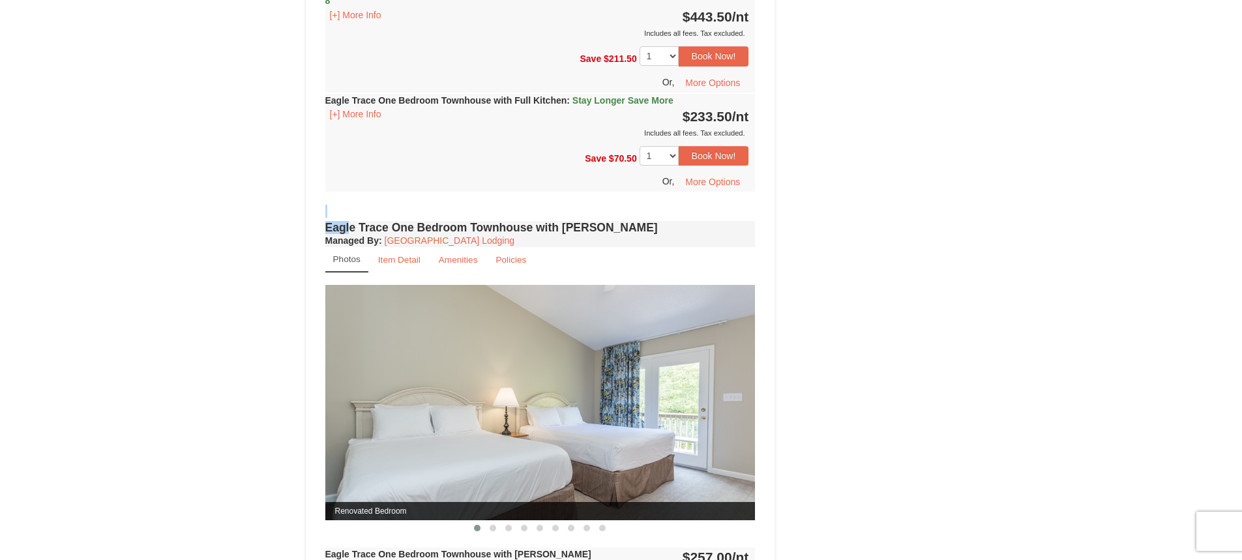
scroll to position [1078, 0]
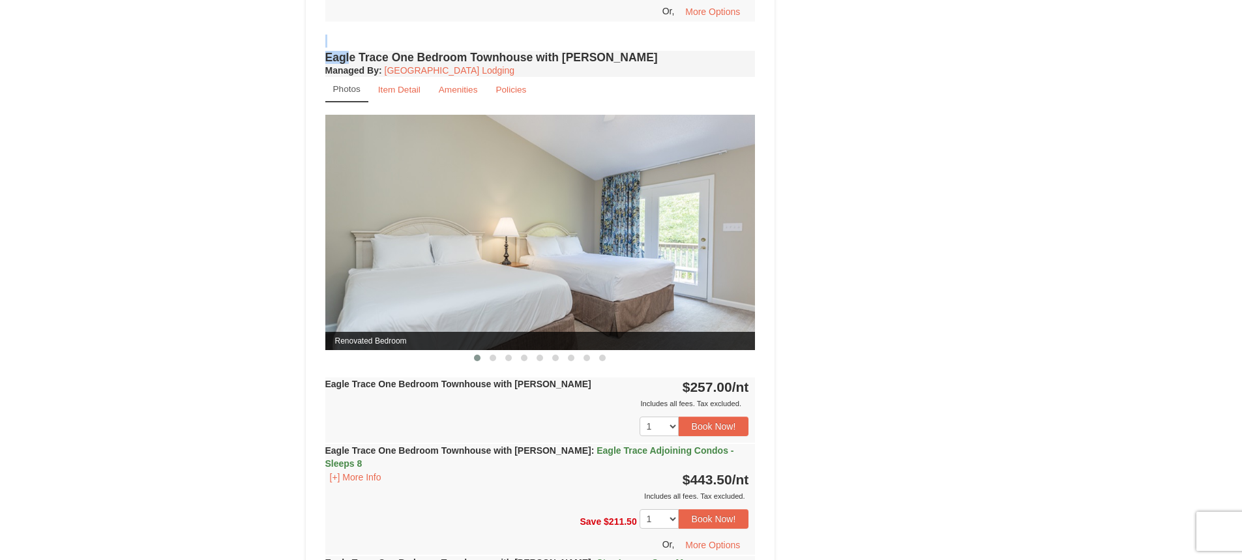
click at [425, 380] on strong "Eagle Trace One Bedroom Townhouse with [PERSON_NAME]" at bounding box center [458, 384] width 266 height 10
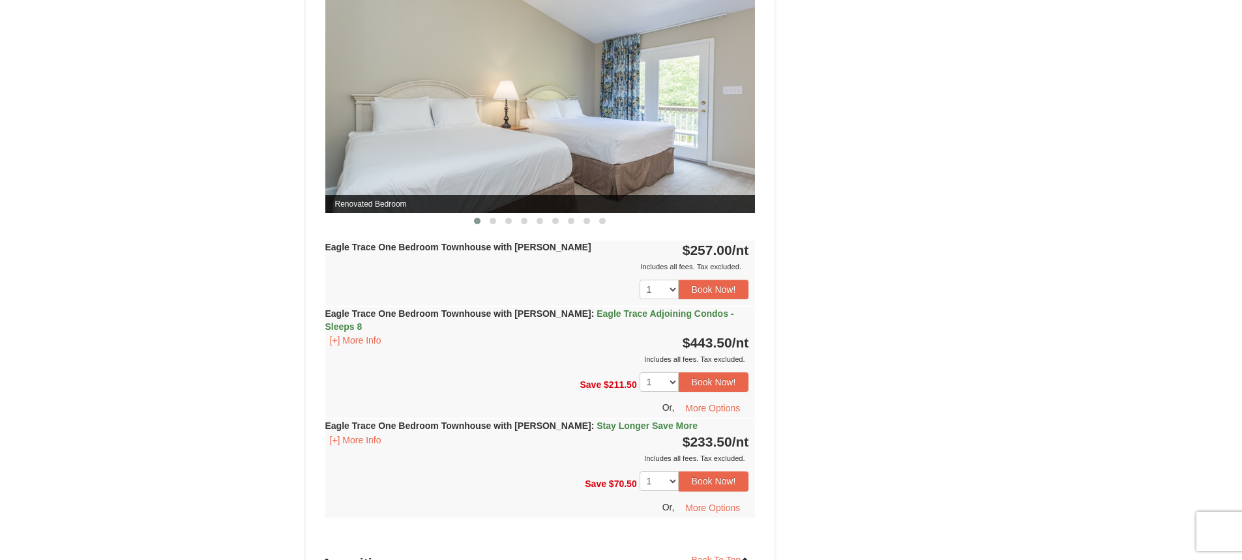
scroll to position [1274, 0]
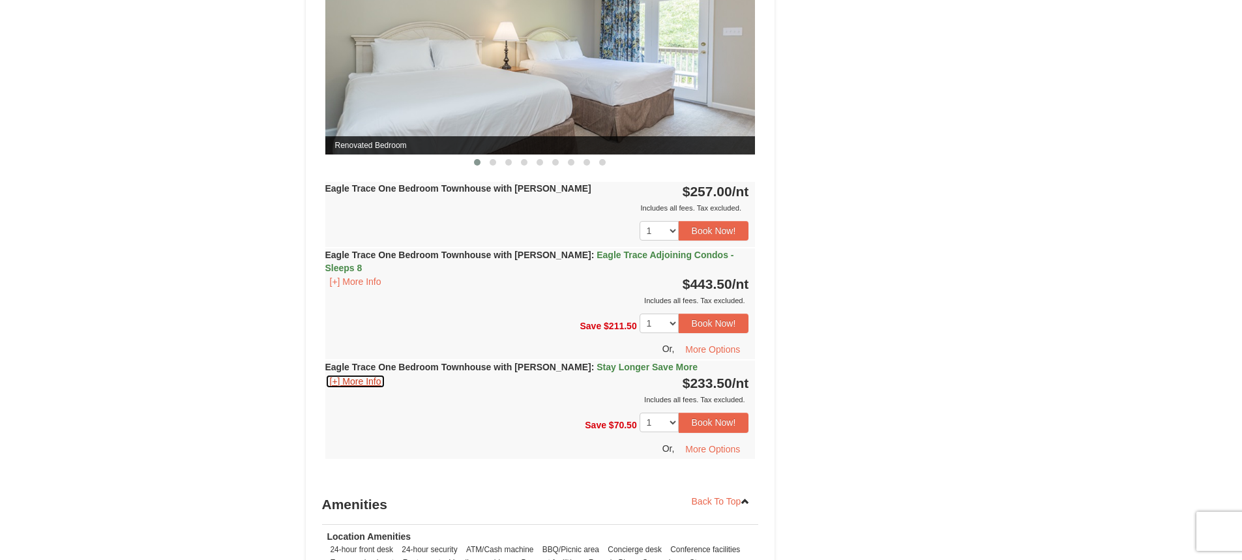
click at [368, 374] on button "[+] More Info" at bounding box center [355, 381] width 61 height 14
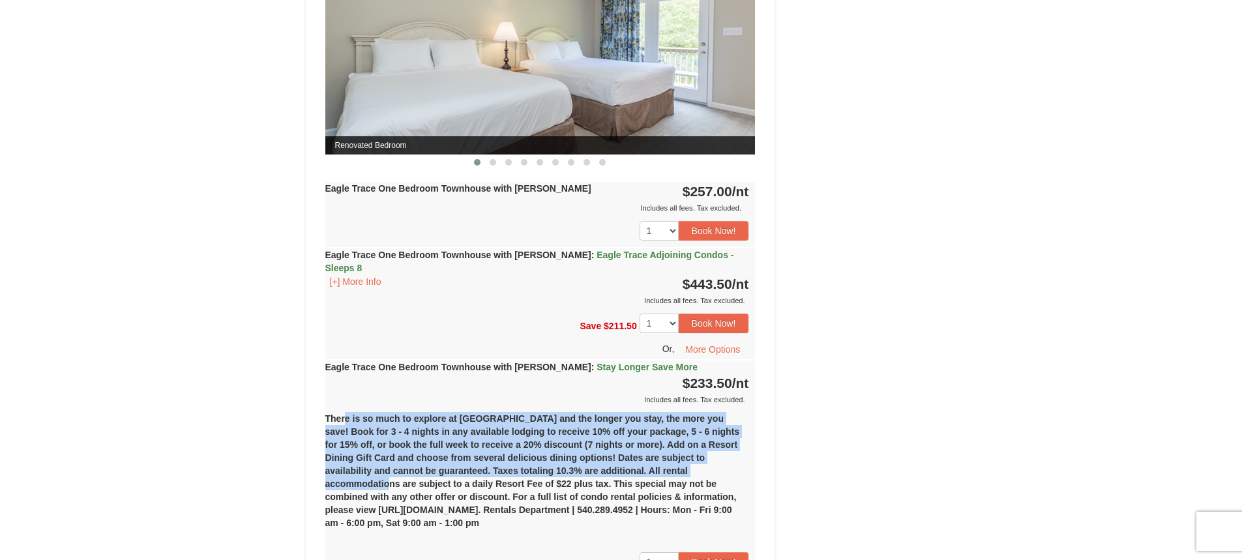
drag, startPoint x: 340, startPoint y: 408, endPoint x: 378, endPoint y: 453, distance: 58.8
click at [380, 463] on div "There is so much to explore at [GEOGRAPHIC_DATA] and the longer you stay, the m…" at bounding box center [540, 476] width 430 height 140
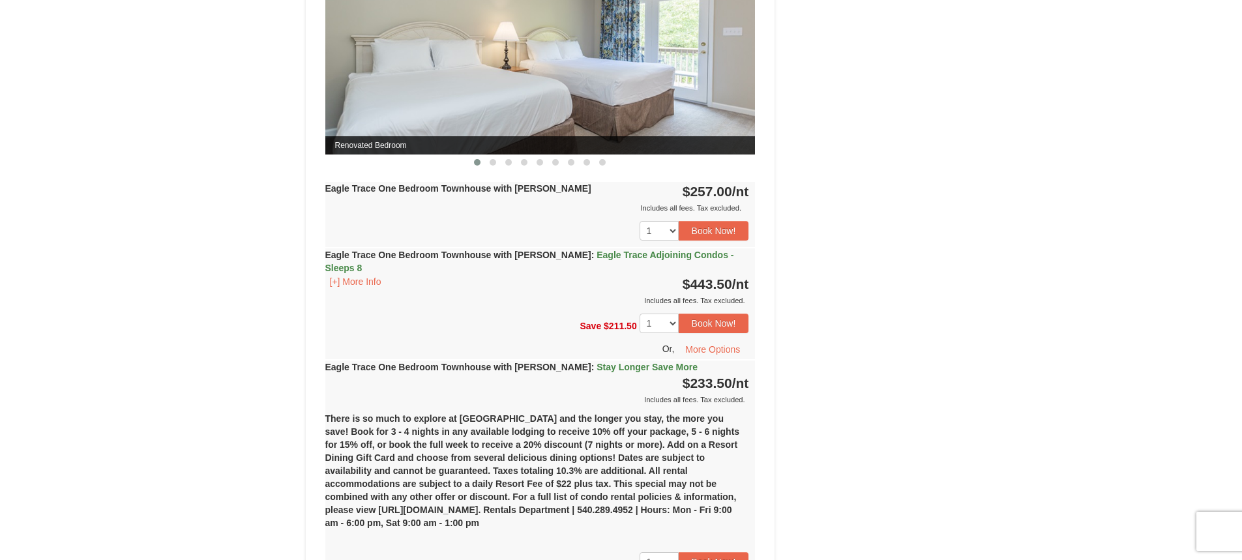
click at [490, 454] on div "There is so much to explore at [GEOGRAPHIC_DATA] and the longer you stay, the m…" at bounding box center [540, 476] width 430 height 140
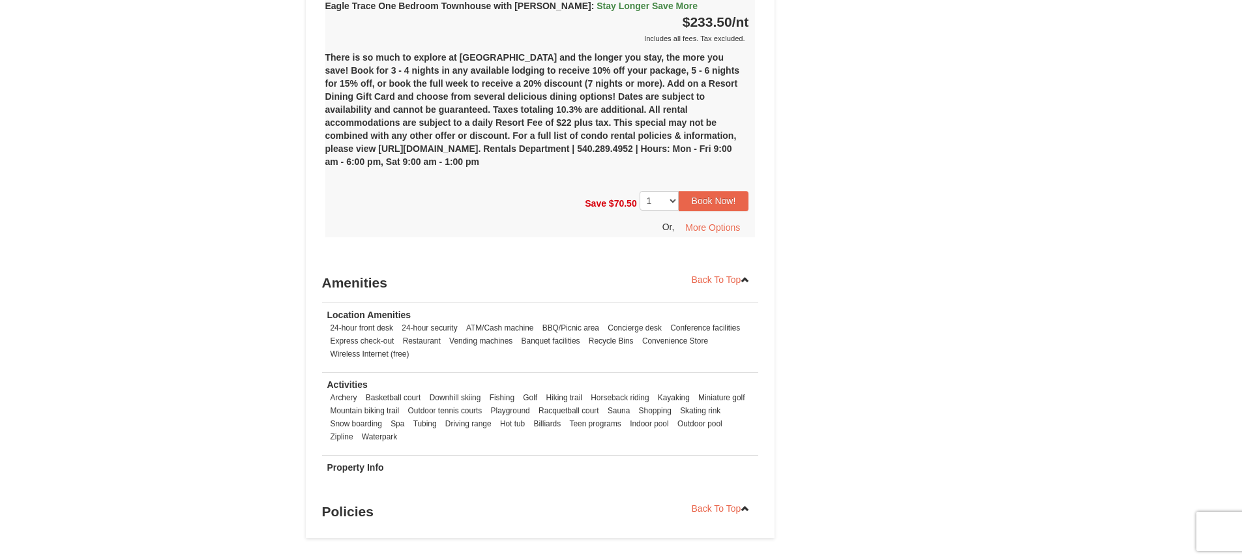
scroll to position [1665, 0]
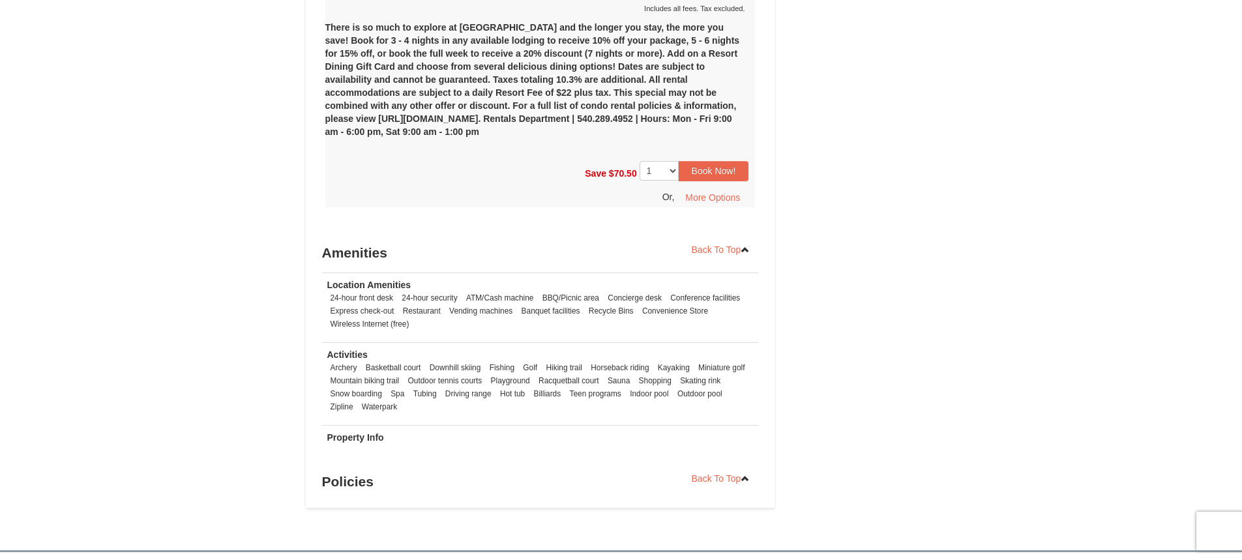
click at [376, 432] on strong "Property Info" at bounding box center [355, 437] width 57 height 10
click at [370, 476] on h3 "Policies" at bounding box center [540, 482] width 437 height 26
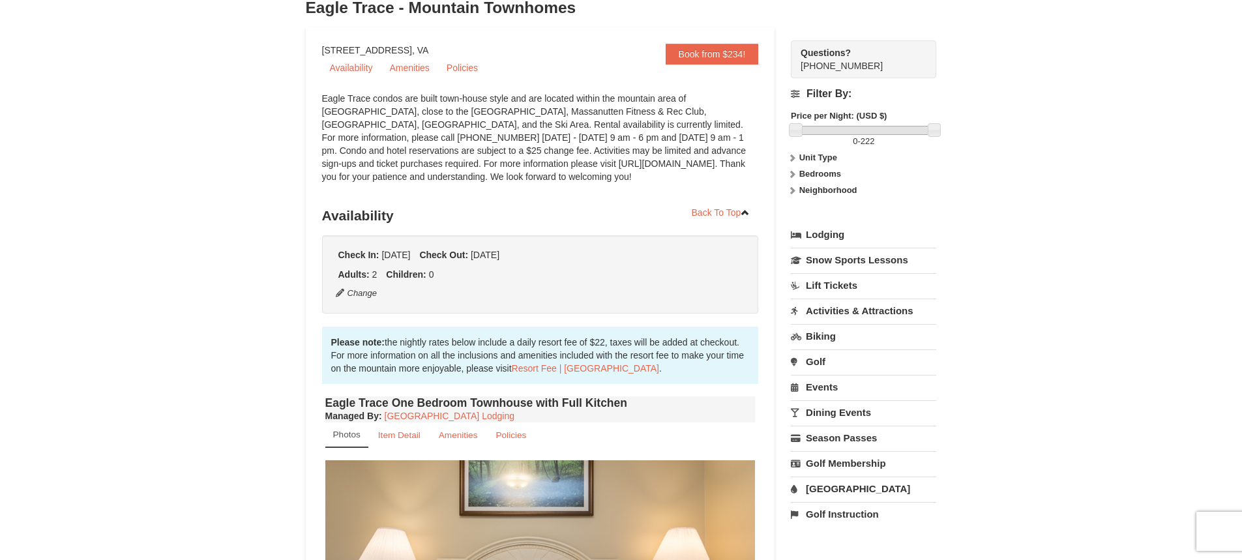
scroll to position [0, 0]
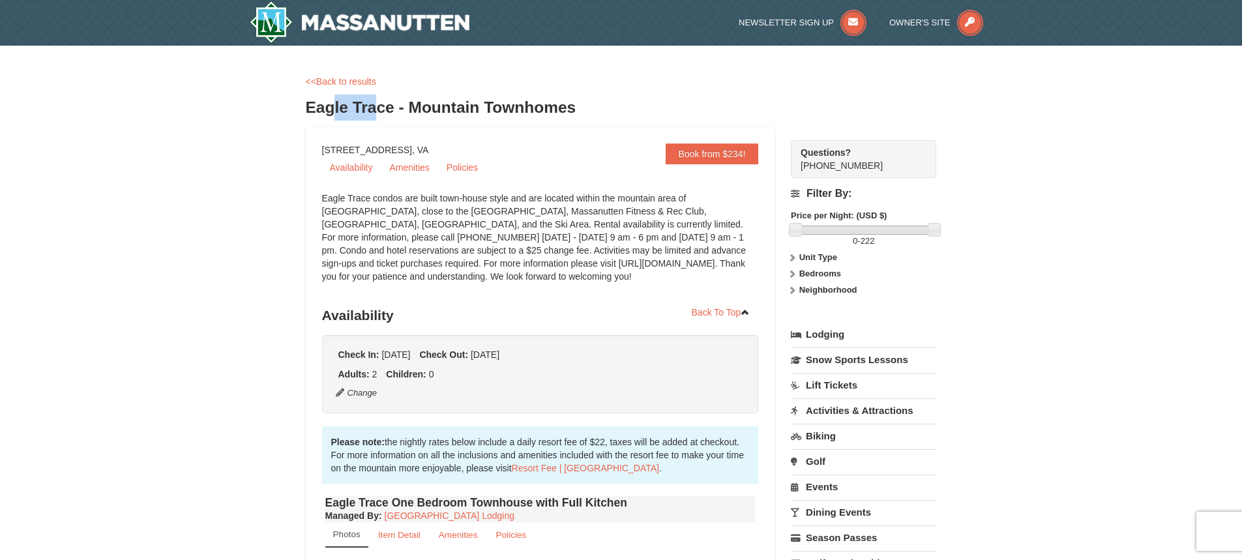
drag, startPoint x: 334, startPoint y: 107, endPoint x: 381, endPoint y: 102, distance: 46.6
click at [381, 102] on h3 "Eagle Trace - Mountain Townhomes" at bounding box center [621, 108] width 631 height 26
click at [535, 84] on div "<<Back to results" at bounding box center [621, 81] width 631 height 13
click at [366, 168] on link "Availability" at bounding box center [351, 168] width 59 height 20
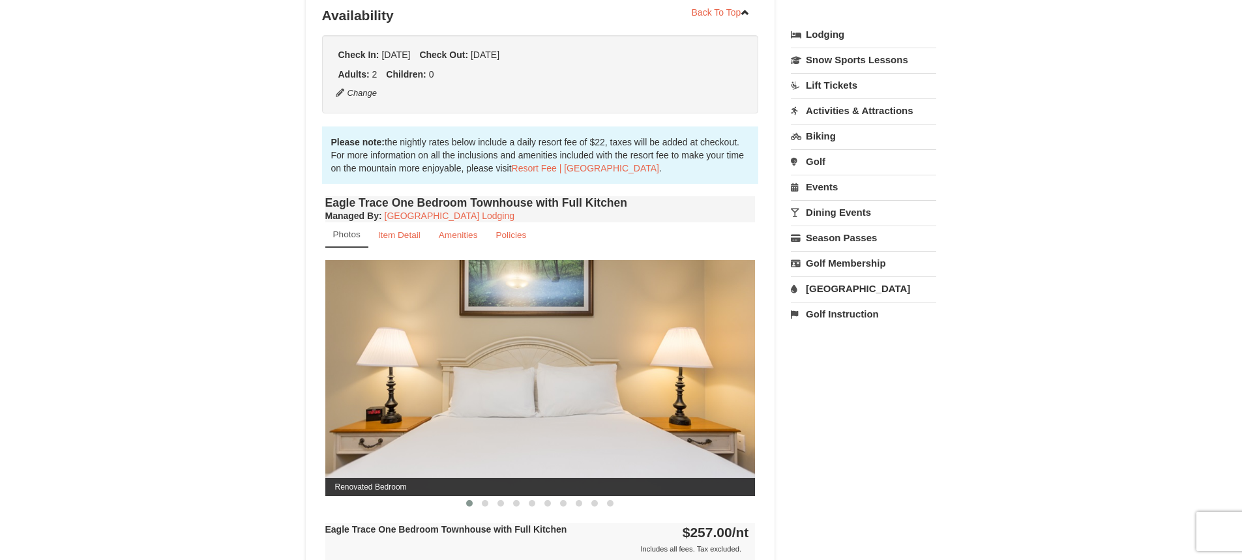
scroll to position [303, 0]
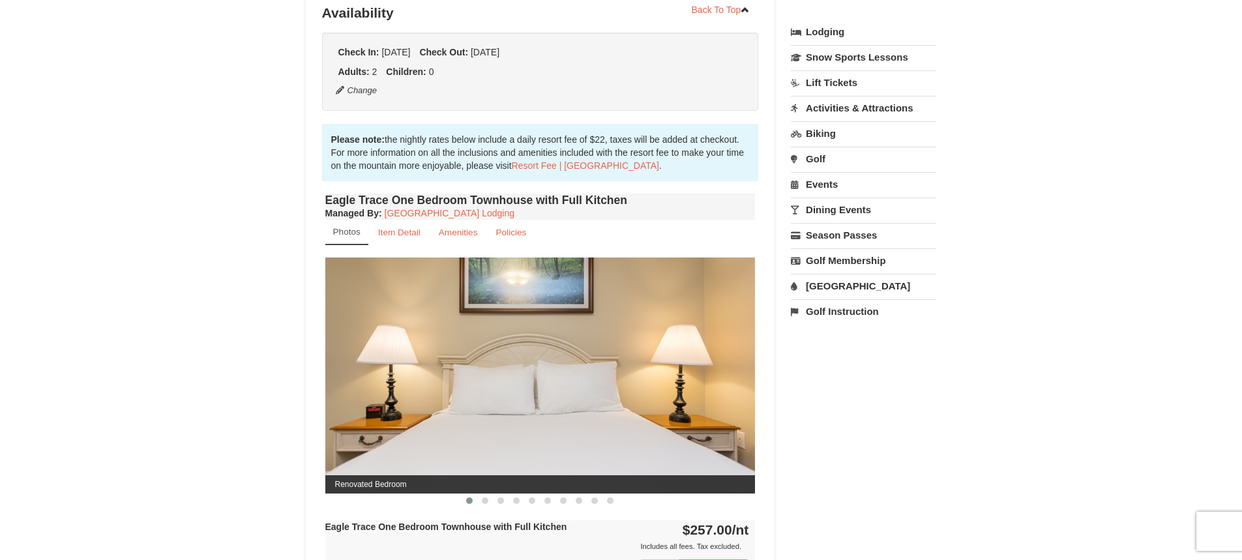
click at [654, 140] on div "Please note: the nightly rates below include a daily resort fee of $22, taxes w…" at bounding box center [540, 152] width 437 height 57
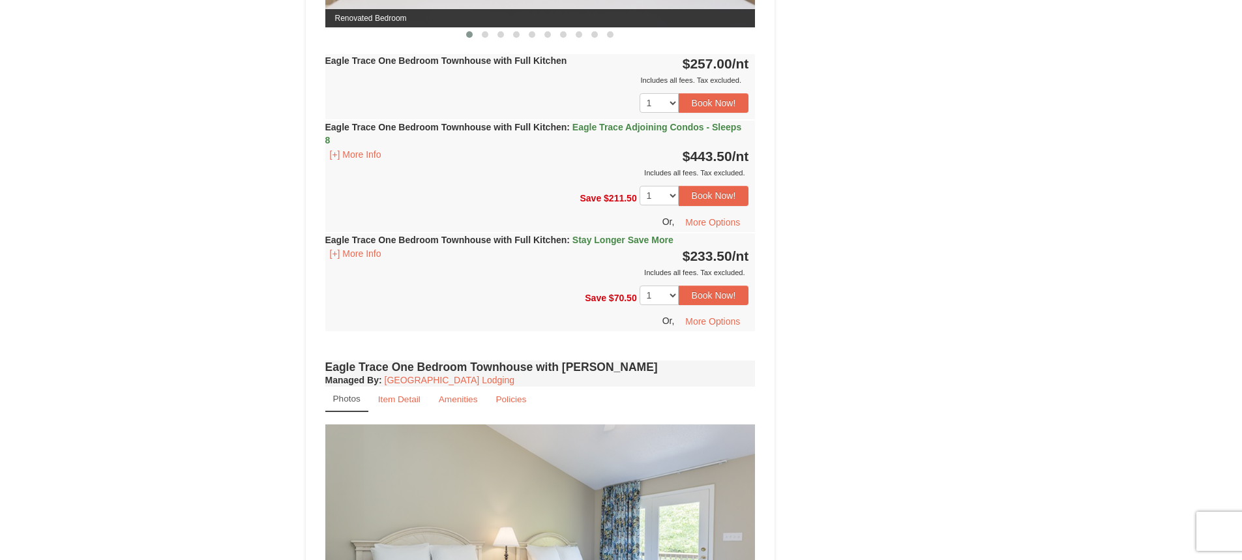
scroll to position [954, 0]
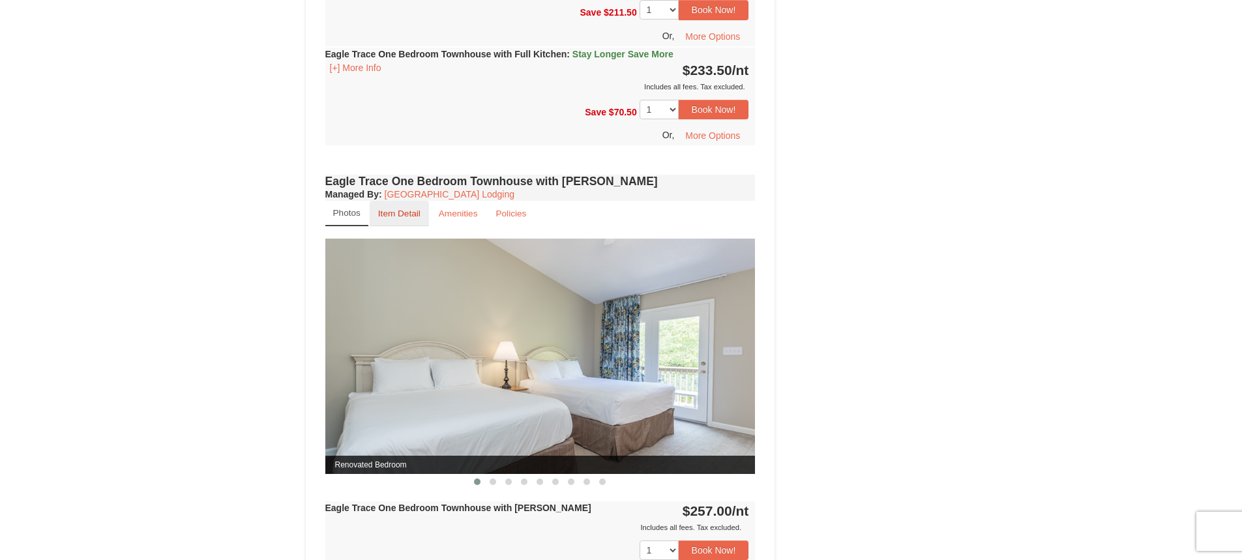
click at [404, 216] on small "Item Detail" at bounding box center [399, 214] width 42 height 10
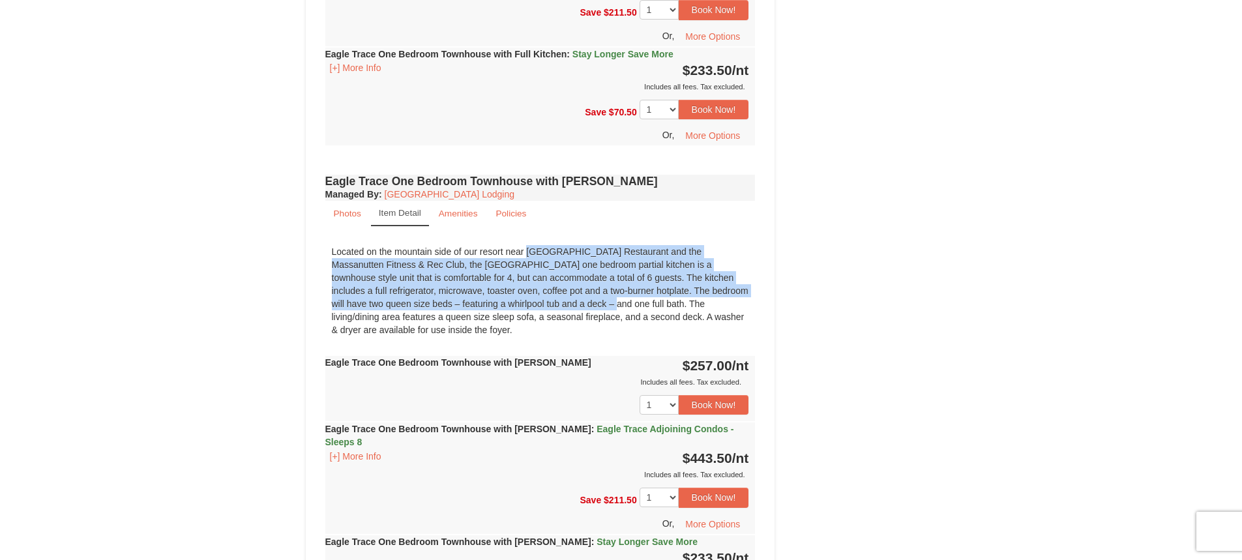
drag, startPoint x: 456, startPoint y: 254, endPoint x: 480, endPoint y: 298, distance: 49.6
click at [480, 298] on div "Located on the mountain side of our resort near [GEOGRAPHIC_DATA] Restaurant an…" at bounding box center [540, 291] width 430 height 104
click at [480, 297] on div "Located on the mountain side of our resort near [GEOGRAPHIC_DATA] Restaurant an…" at bounding box center [540, 291] width 430 height 104
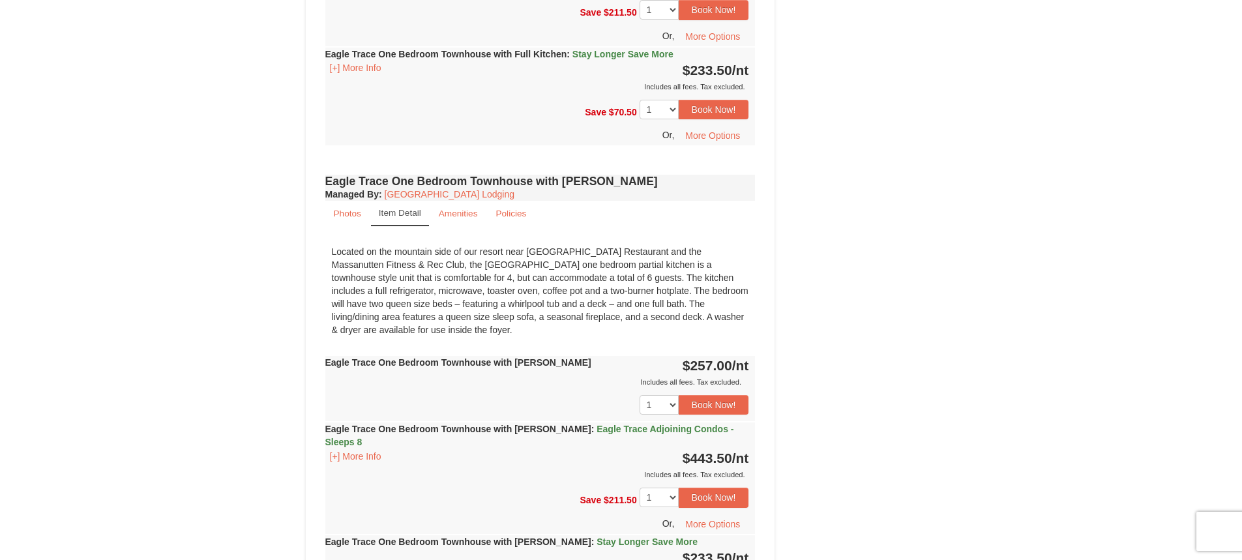
click at [343, 256] on div "Located on the mountain side of our resort near [GEOGRAPHIC_DATA] Restaurant an…" at bounding box center [540, 291] width 430 height 104
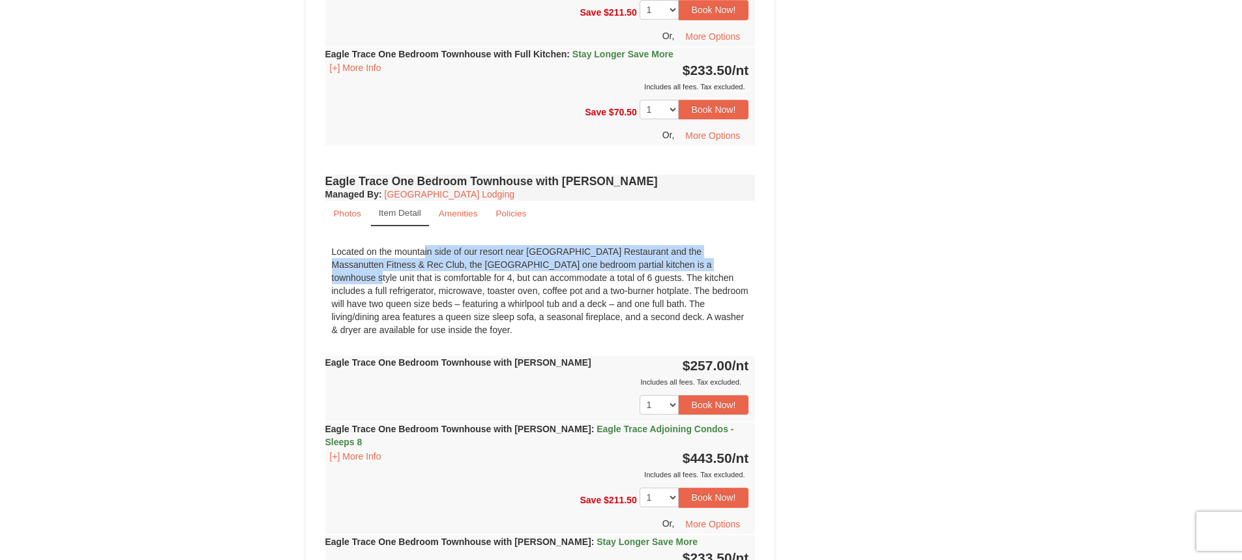
drag, startPoint x: 344, startPoint y: 250, endPoint x: 623, endPoint y: 259, distance: 279.2
click at [623, 259] on div "Located on the mountain side of our resort near [GEOGRAPHIC_DATA] Restaurant an…" at bounding box center [540, 291] width 430 height 104
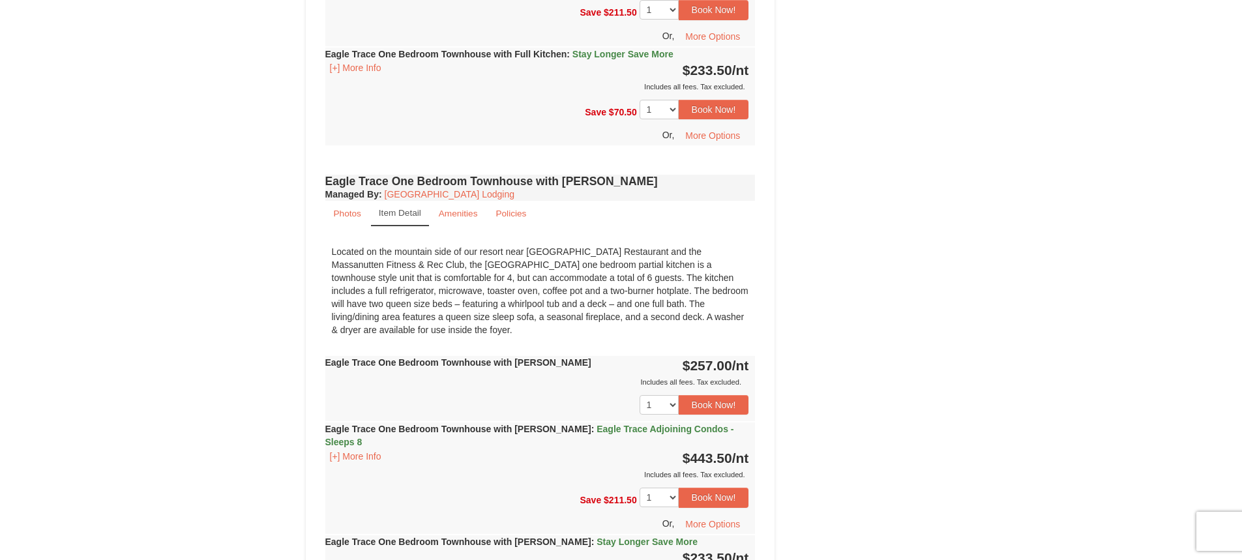
click at [404, 289] on div "Located on the mountain side of our resort near [GEOGRAPHIC_DATA] Restaurant an…" at bounding box center [540, 291] width 430 height 104
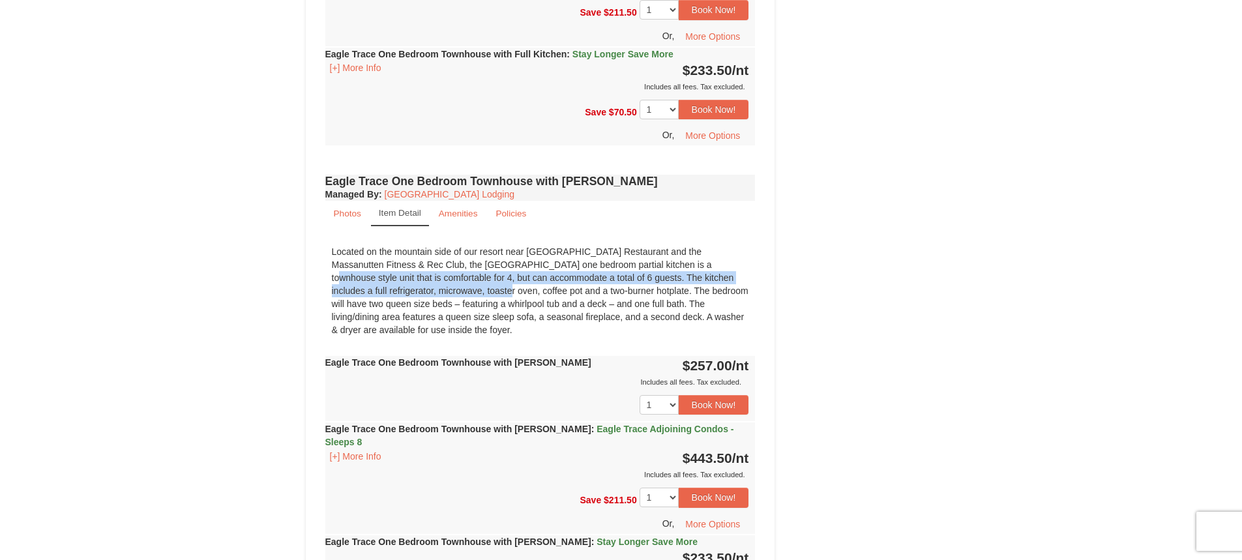
drag, startPoint x: 369, startPoint y: 293, endPoint x: 587, endPoint y: 264, distance: 220.4
click at [587, 264] on div "Located on the mountain side of our resort near [GEOGRAPHIC_DATA] Restaurant an…" at bounding box center [540, 291] width 430 height 104
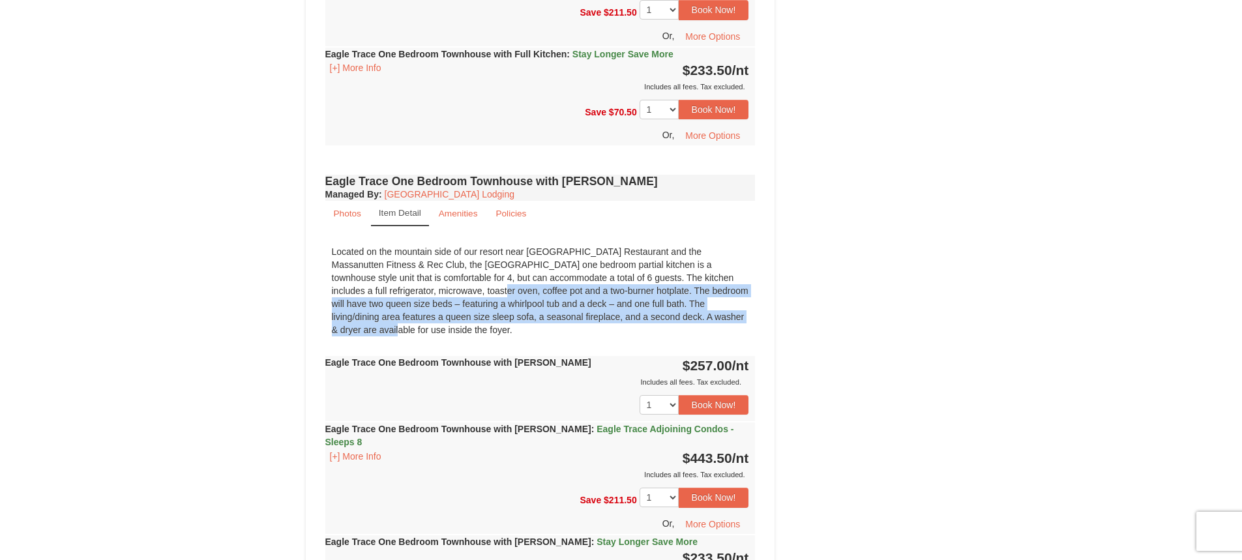
drag, startPoint x: 368, startPoint y: 288, endPoint x: 637, endPoint y: 313, distance: 269.7
click at [637, 313] on div "Located on the mountain side of our resort near [GEOGRAPHIC_DATA] Restaurant an…" at bounding box center [540, 291] width 430 height 104
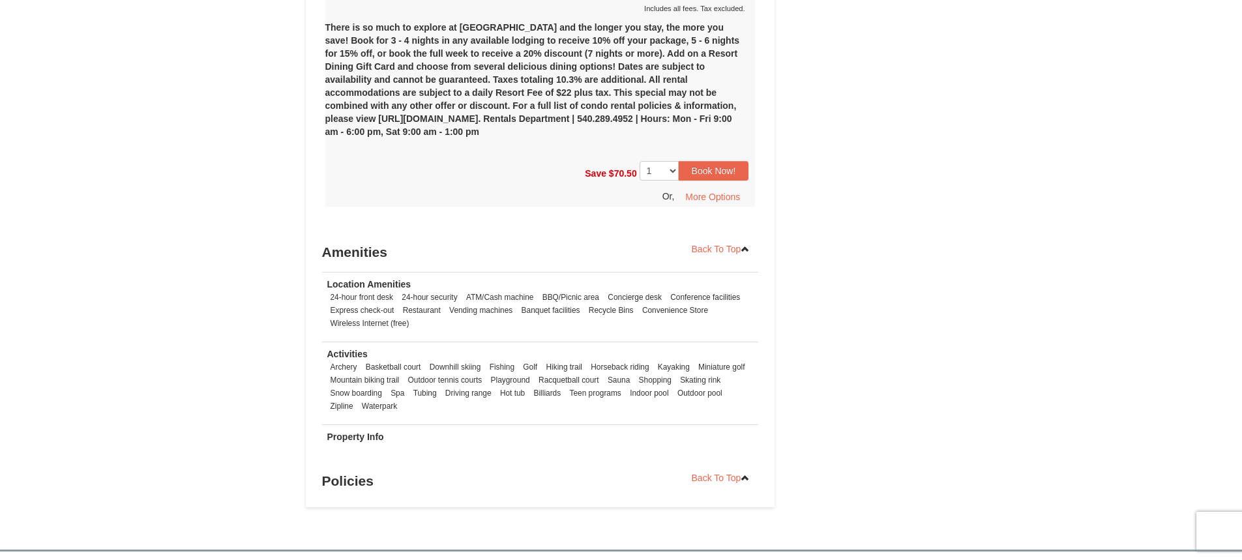
scroll to position [1541, 0]
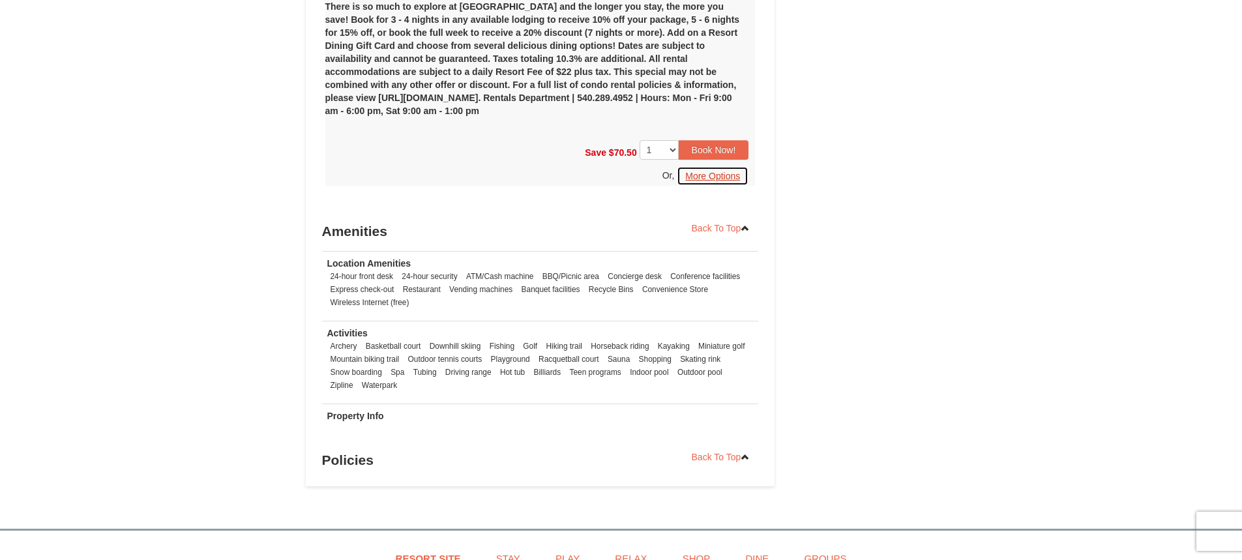
click at [729, 166] on button "More Options" at bounding box center [713, 176] width 72 height 20
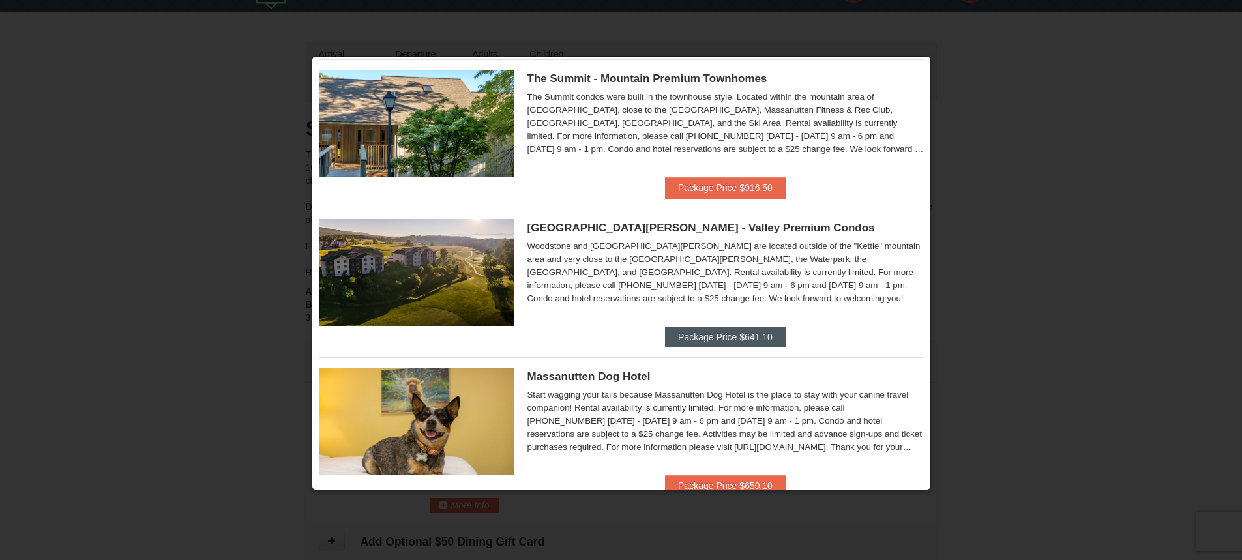
scroll to position [513, 0]
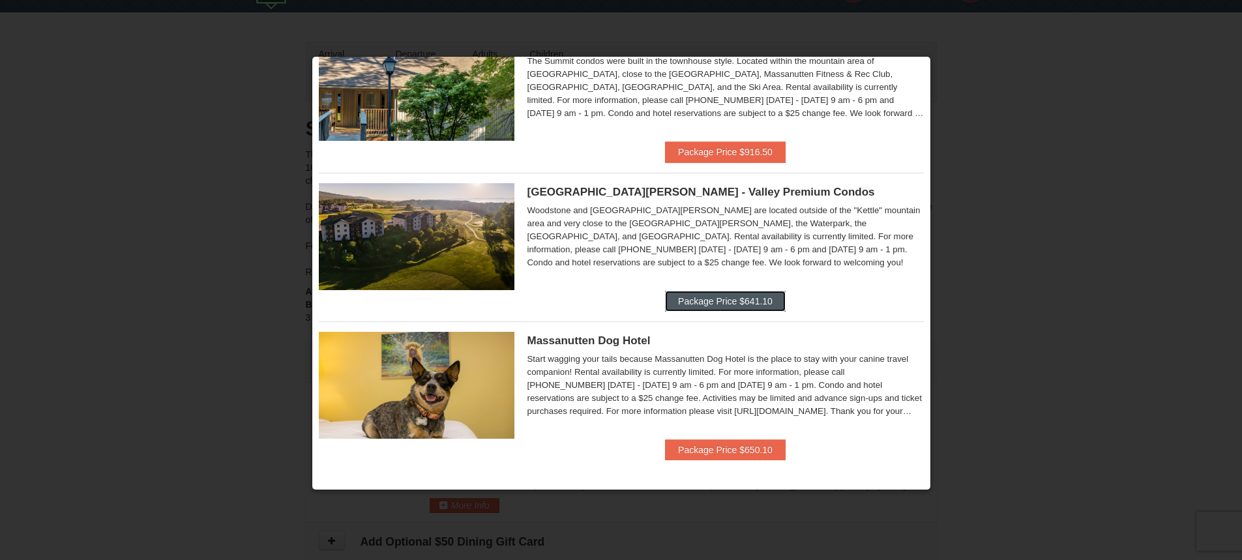
click at [737, 294] on button "Package Price $641.10" at bounding box center [725, 301] width 121 height 21
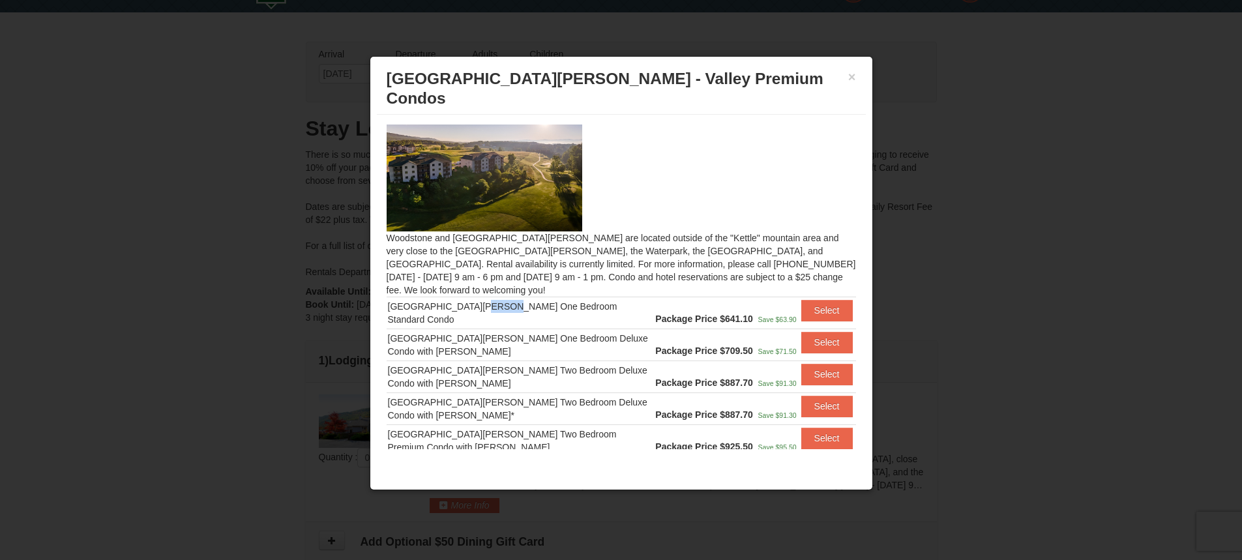
drag, startPoint x: 479, startPoint y: 288, endPoint x: 501, endPoint y: 289, distance: 22.9
click at [501, 300] on div "Woodstone Meadows One Bedroom Standard Condo" at bounding box center [520, 313] width 265 height 26
drag, startPoint x: 396, startPoint y: 312, endPoint x: 546, endPoint y: 319, distance: 150.1
click at [546, 329] on td "Woodstone Meadows One Bedroom Deluxe Condo with Jacuzzi" at bounding box center [521, 345] width 268 height 32
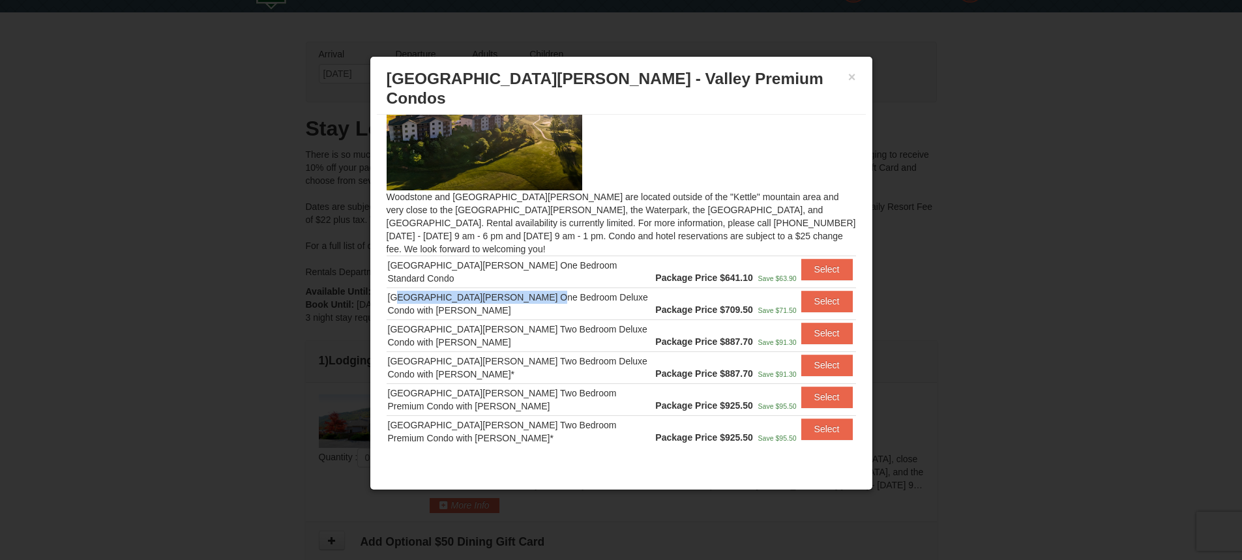
scroll to position [62, 0]
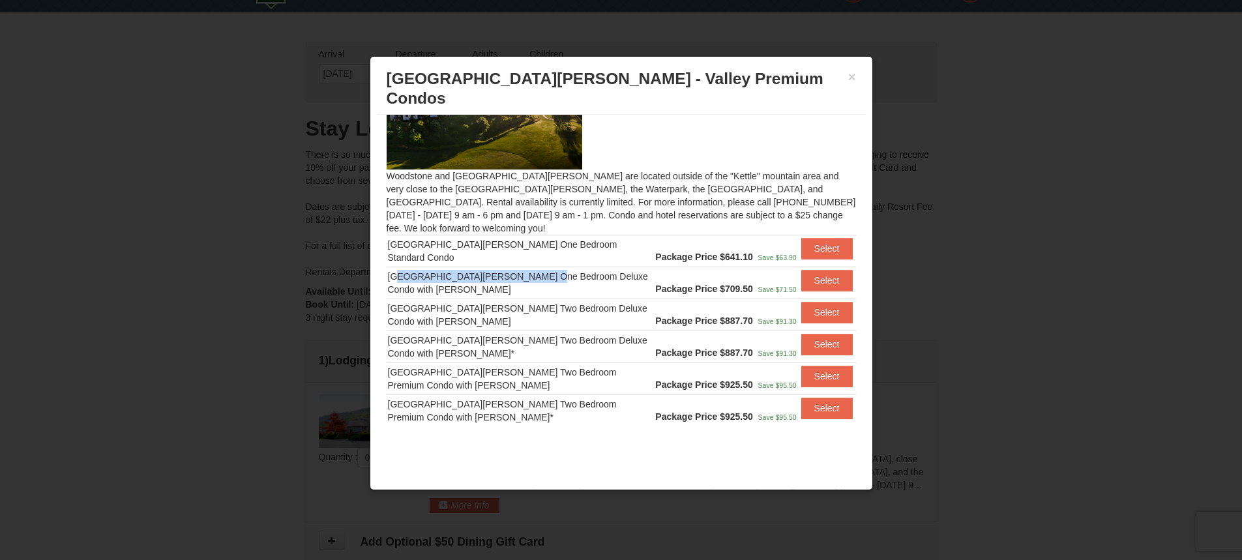
drag, startPoint x: 705, startPoint y: 271, endPoint x: 612, endPoint y: 265, distance: 93.5
click at [612, 267] on tr "Woodstone Meadows One Bedroom Deluxe Condo with Jacuzzi Package Price $709.50 S…" at bounding box center [621, 283] width 469 height 32
click at [655, 284] on strong "Package Price $709.50" at bounding box center [703, 289] width 97 height 10
click at [732, 299] on td "Package Price $887.70 Save $91.30" at bounding box center [725, 315] width 143 height 32
click at [854, 76] on button "×" at bounding box center [852, 76] width 8 height 13
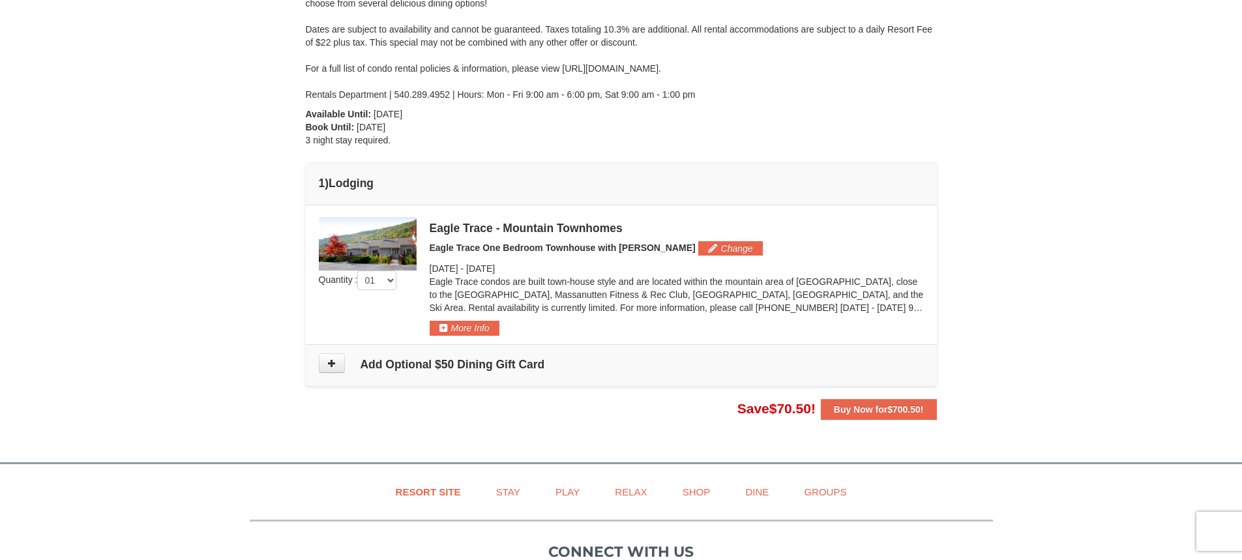
scroll to position [229, 0]
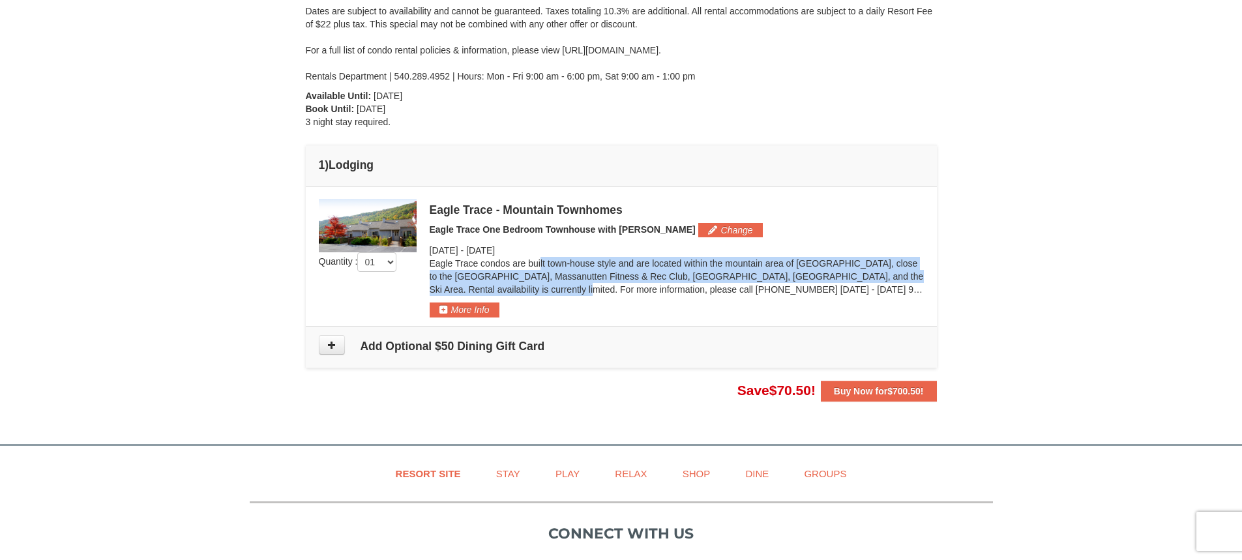
drag, startPoint x: 436, startPoint y: 265, endPoint x: 454, endPoint y: 287, distance: 28.3
click at [454, 287] on p "Eagle Trace condos are built town-house style and are located within the mounta…" at bounding box center [677, 276] width 494 height 39
click at [471, 273] on p "Eagle Trace condos are built town-house style and are located within the mounta…" at bounding box center [677, 276] width 494 height 39
click at [501, 271] on p "Eagle Trace condos are built town-house style and are located within the mounta…" at bounding box center [677, 276] width 494 height 39
click at [483, 314] on button "More Info" at bounding box center [465, 310] width 70 height 14
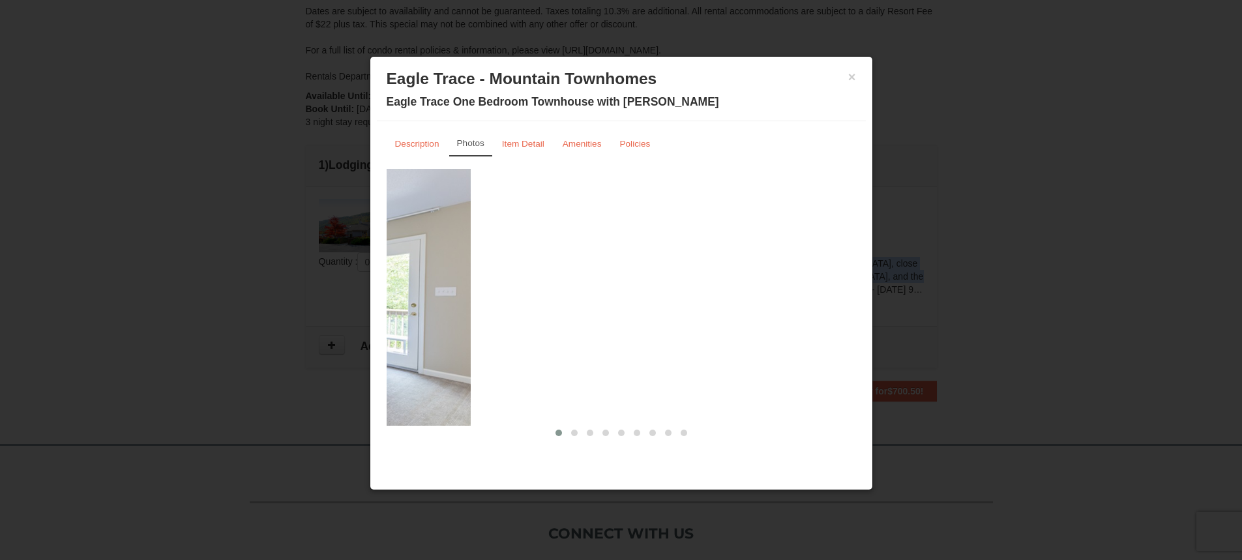
drag, startPoint x: 814, startPoint y: 304, endPoint x: 263, endPoint y: 242, distance: 554.4
click at [267, 245] on body "Browser Not Supported We notice you are using a browser which will not provide …" at bounding box center [621, 264] width 1242 height 986
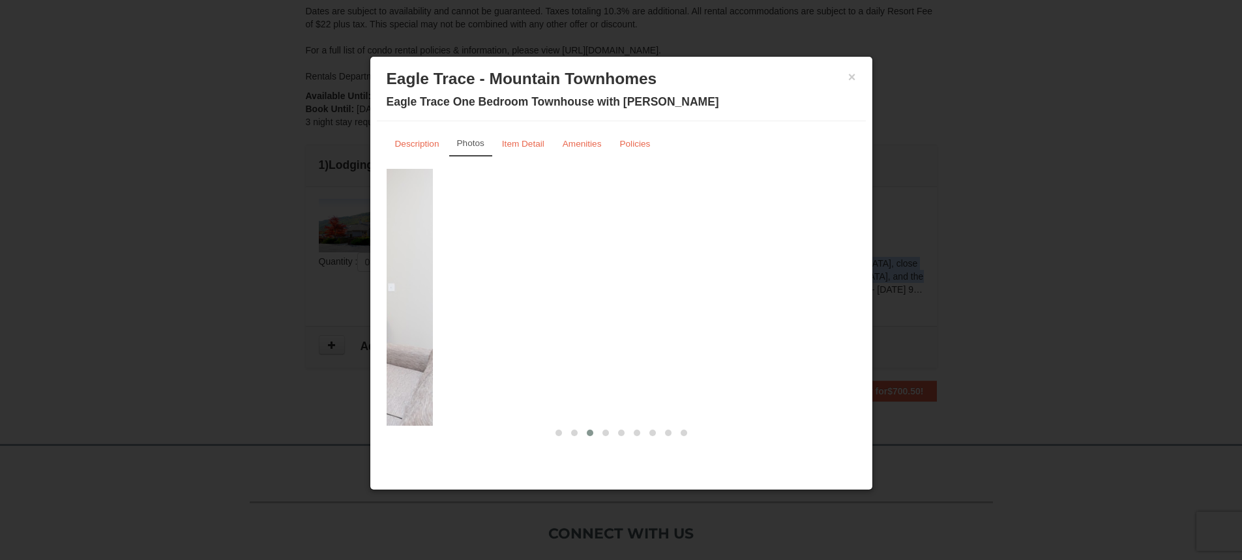
drag, startPoint x: 757, startPoint y: 271, endPoint x: 255, endPoint y: 277, distance: 502.0
click at [302, 299] on body "Browser Not Supported We notice you are using a browser which will not provide …" at bounding box center [621, 264] width 1242 height 986
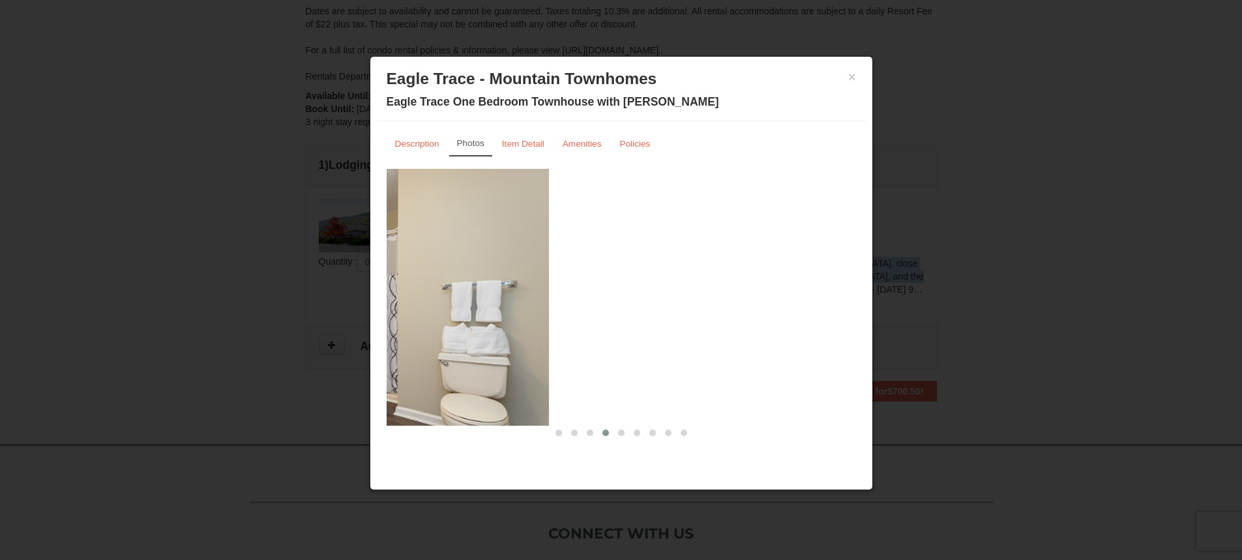
drag, startPoint x: 655, startPoint y: 289, endPoint x: 199, endPoint y: 327, distance: 458.0
click at [237, 338] on body "Browser Not Supported We notice you are using a browser which will not provide …" at bounding box center [621, 264] width 1242 height 986
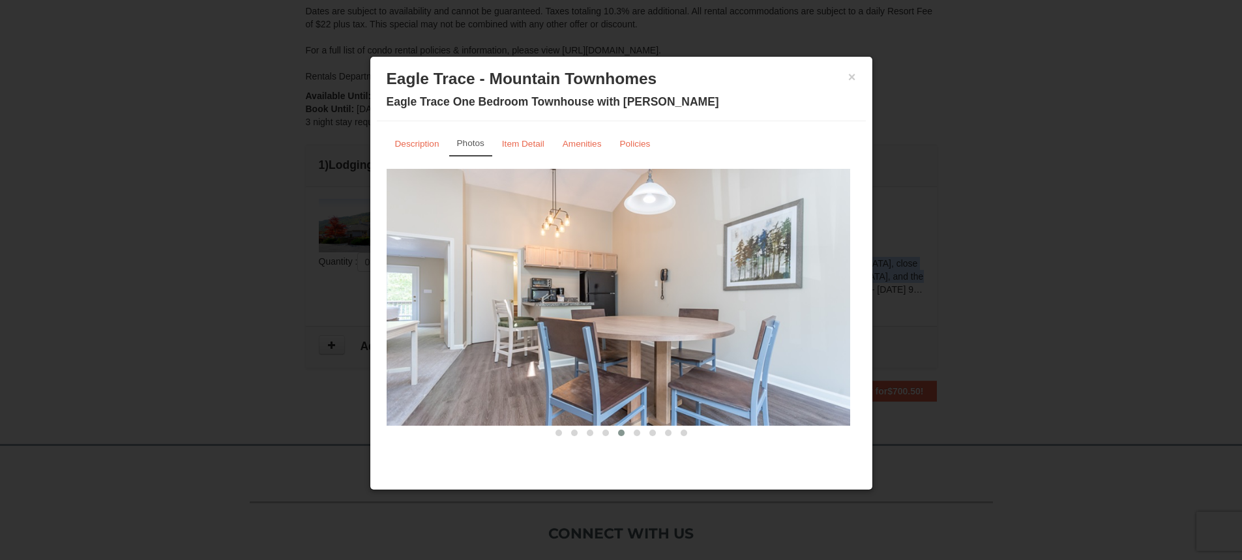
click at [739, 349] on img at bounding box center [615, 297] width 469 height 257
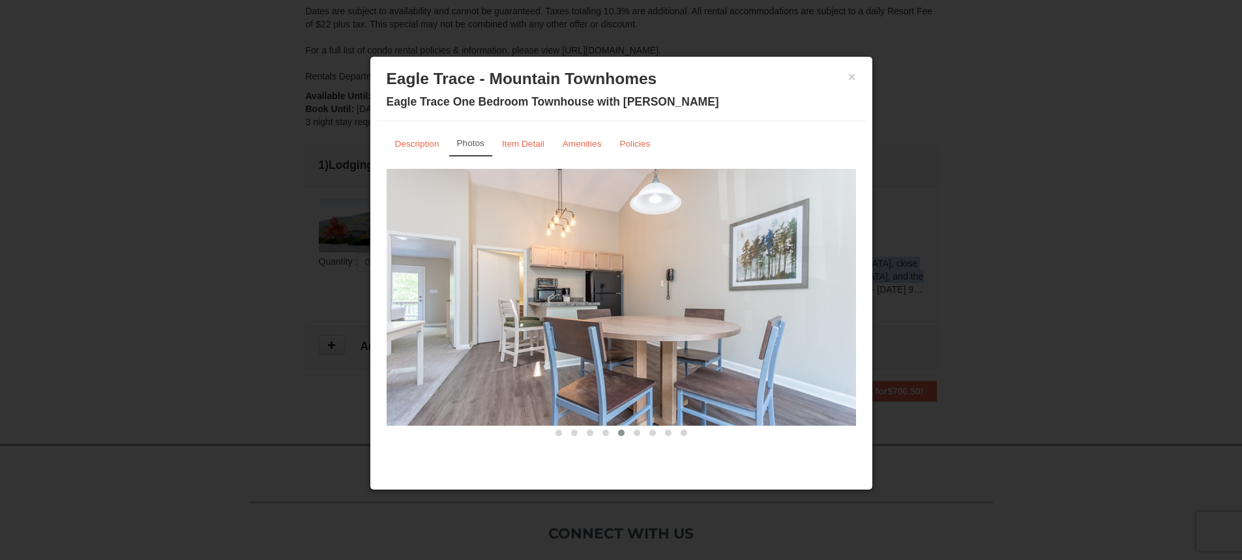
click at [565, 286] on img at bounding box center [621, 297] width 469 height 257
click at [520, 140] on small "Item Detail" at bounding box center [523, 144] width 42 height 10
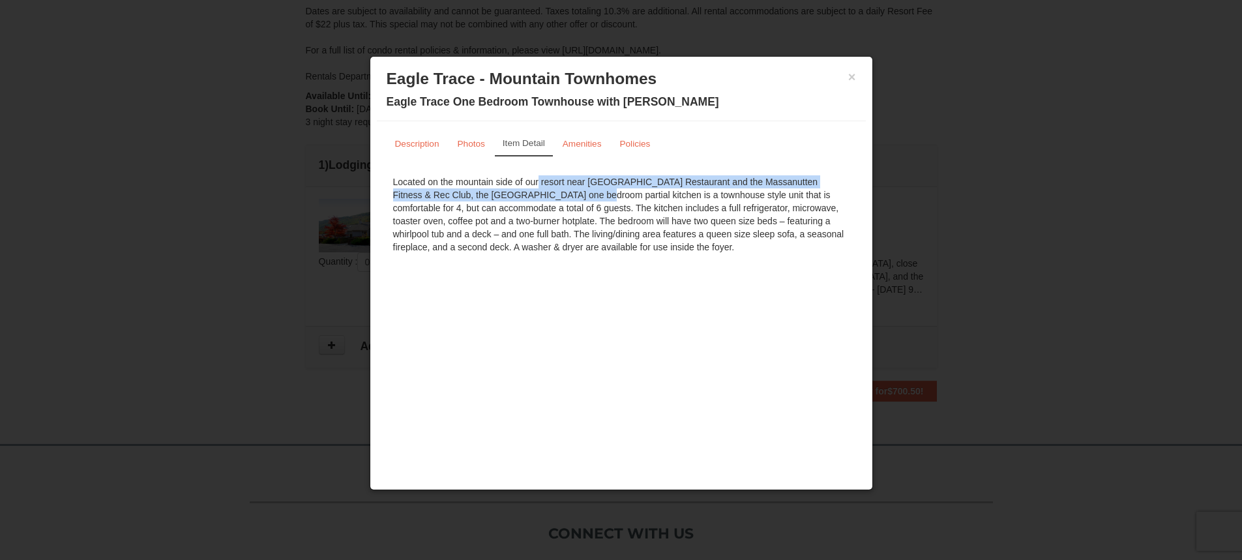
drag, startPoint x: 470, startPoint y: 182, endPoint x: 473, endPoint y: 198, distance: 16.5
click at [473, 198] on div "Located on the mountain side of our resort near [GEOGRAPHIC_DATA] Restaurant an…" at bounding box center [621, 214] width 469 height 91
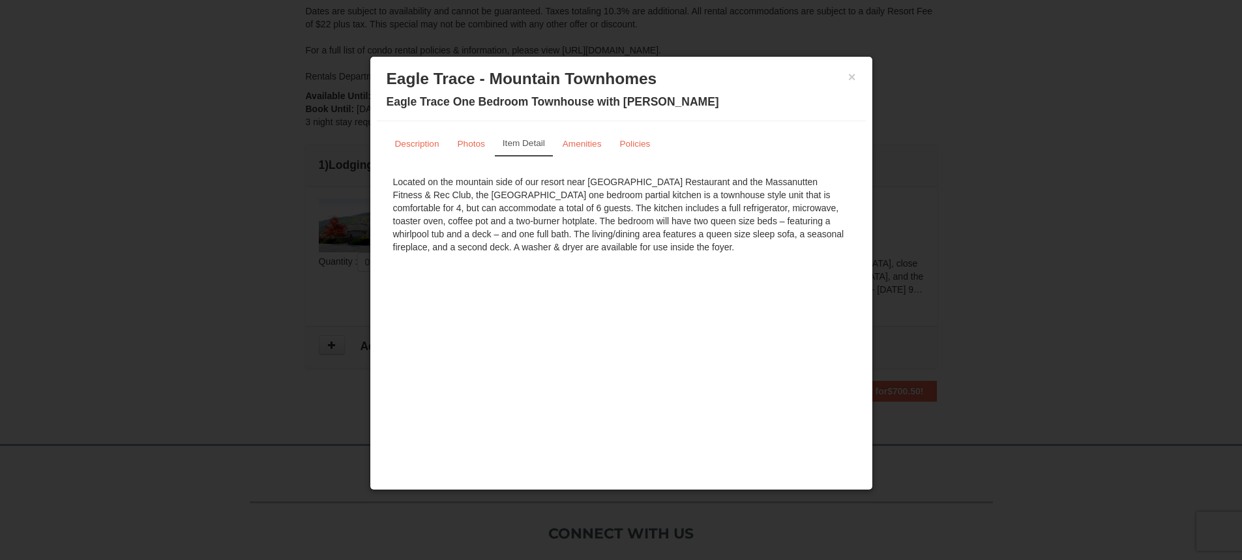
click at [550, 214] on div "Located on the mountain side of our resort near [GEOGRAPHIC_DATA] Restaurant an…" at bounding box center [621, 214] width 469 height 91
drag, startPoint x: 810, startPoint y: 201, endPoint x: 755, endPoint y: 282, distance: 98.6
click at [755, 282] on div "× Eagle Trace - Mountain Townhomes Eagle Trace One Bedroom Townhouse with Jacuz…" at bounding box center [621, 273] width 503 height 434
click at [751, 201] on div "Located on the mountain side of our resort near [GEOGRAPHIC_DATA] Restaurant an…" at bounding box center [621, 214] width 469 height 91
click at [495, 224] on div "Located on the mountain side of our resort near [GEOGRAPHIC_DATA] Restaurant an…" at bounding box center [621, 214] width 469 height 91
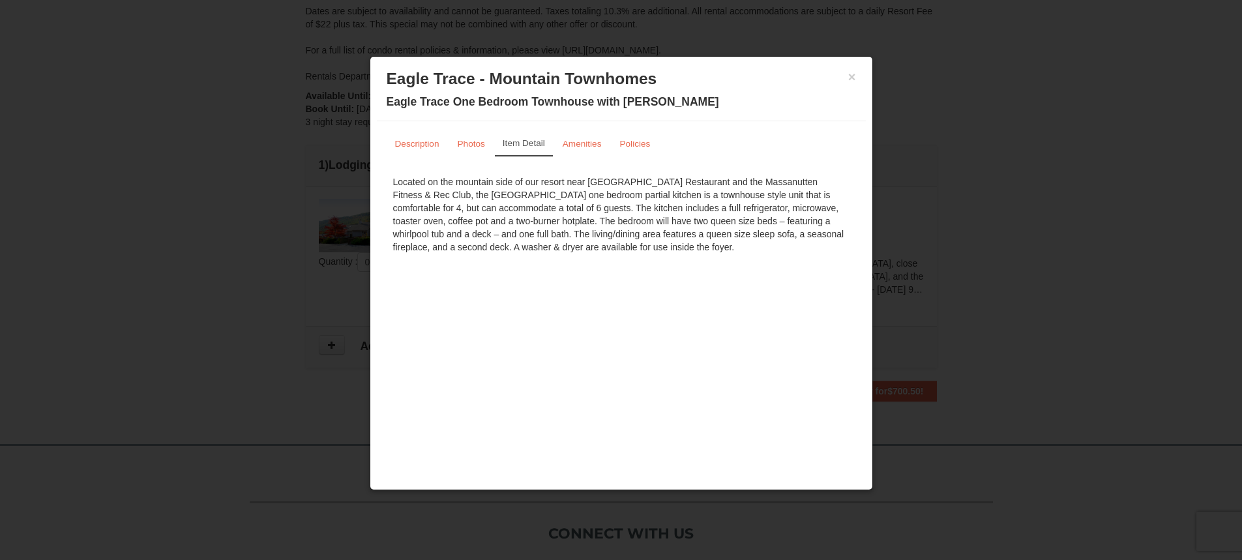
click at [1116, 194] on div at bounding box center [621, 280] width 1242 height 560
